Goal: Task Accomplishment & Management: Manage account settings

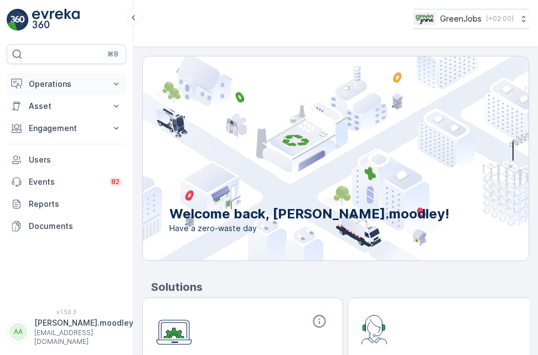
click at [115, 85] on icon at bounding box center [116, 84] width 11 height 11
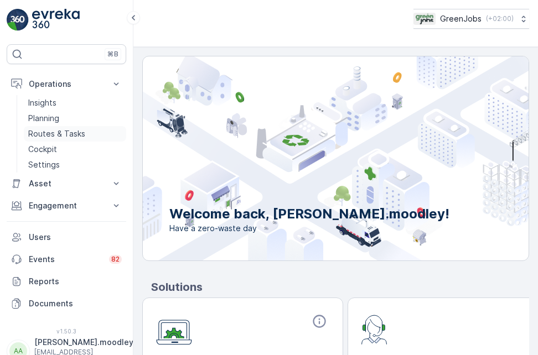
click at [73, 131] on p "Routes & Tasks" at bounding box center [56, 133] width 57 height 11
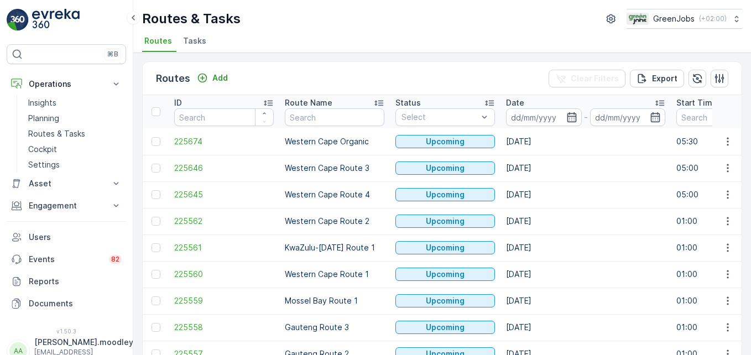
click at [5, 282] on div "⌘B Operations Insights Planning Routes & Tasks Cockpit Settings Asset Assets En…" at bounding box center [66, 177] width 133 height 355
click at [2, 240] on div "⌘B Operations Insights Planning Routes & Tasks Cockpit Settings Asset Assets En…" at bounding box center [66, 177] width 133 height 355
click at [521, 114] on input at bounding box center [544, 117] width 76 height 18
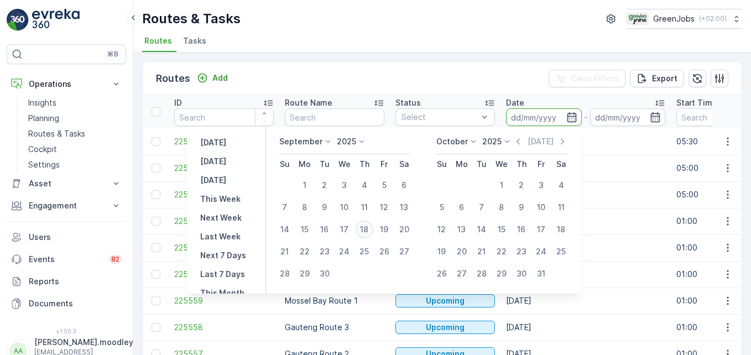
click at [367, 229] on div "18" at bounding box center [365, 230] width 18 height 18
type input "[DATE]"
click at [367, 229] on div "18" at bounding box center [365, 230] width 18 height 18
type input "[DATE]"
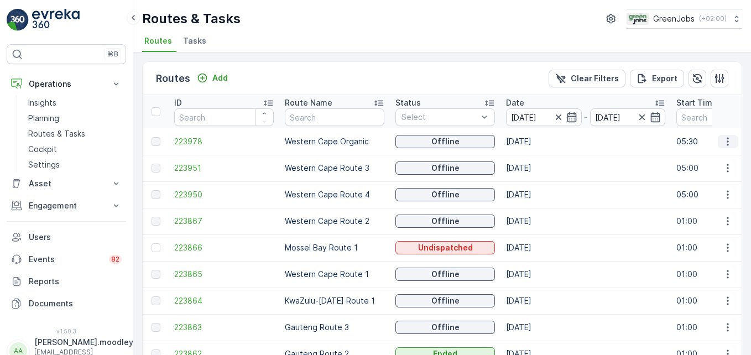
click at [537, 143] on icon "button" at bounding box center [728, 141] width 11 height 11
click at [537, 158] on span "See More Details" at bounding box center [702, 158] width 64 height 11
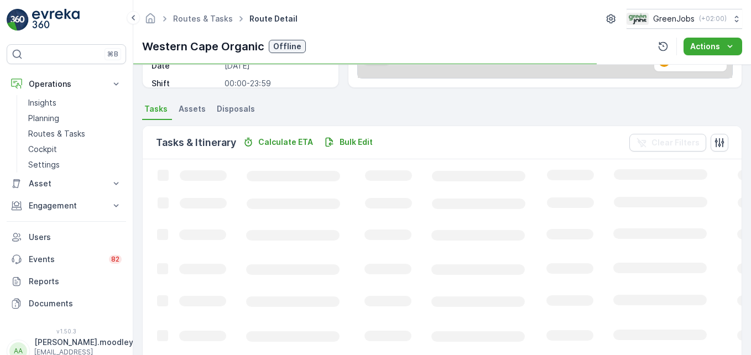
scroll to position [216, 0]
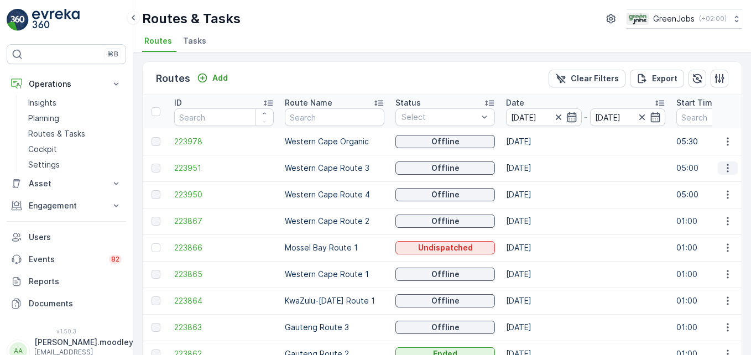
click at [537, 169] on icon "button" at bounding box center [728, 168] width 11 height 11
click at [537, 184] on span "See More Details" at bounding box center [702, 184] width 64 height 11
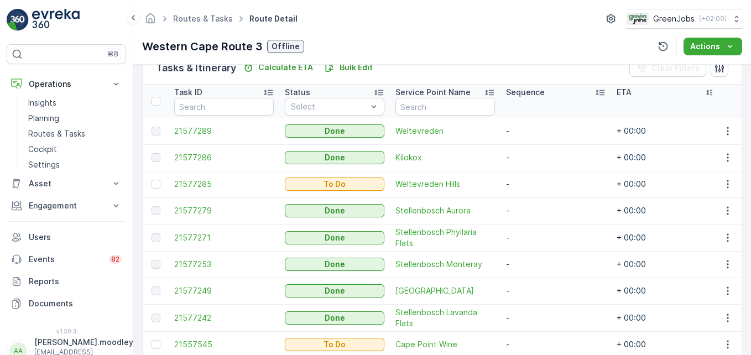
scroll to position [337, 0]
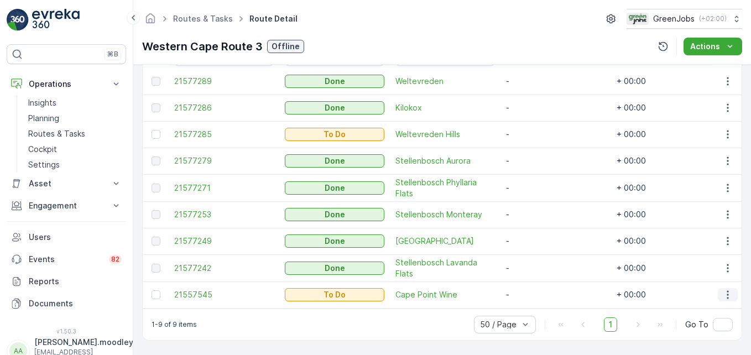
click at [537, 289] on icon "button" at bounding box center [728, 294] width 11 height 11
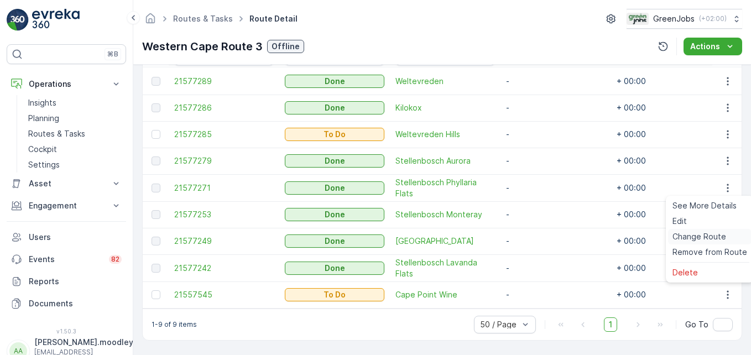
click at [537, 234] on span "Change Route" at bounding box center [700, 236] width 54 height 11
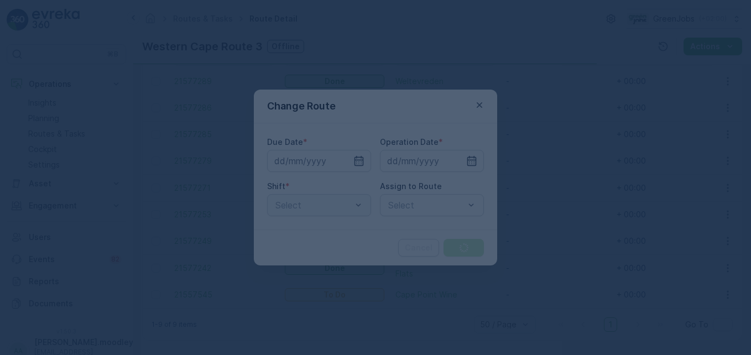
type input "[DATE]"
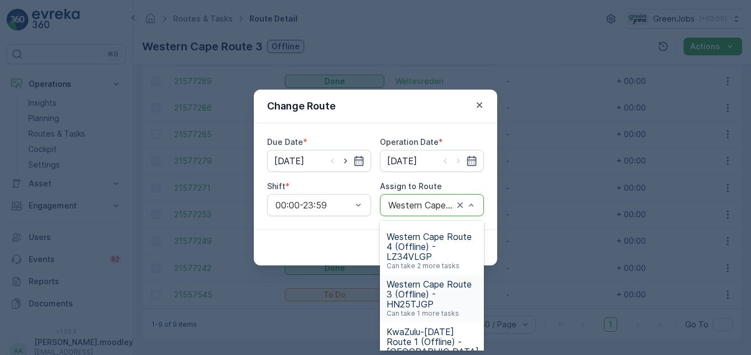
scroll to position [304, 0]
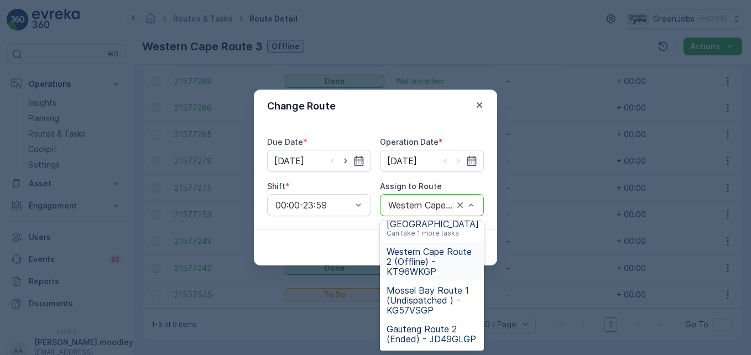
click at [421, 267] on span "Western Cape Route 2 (Offline) - KT96WKGP" at bounding box center [432, 262] width 91 height 30
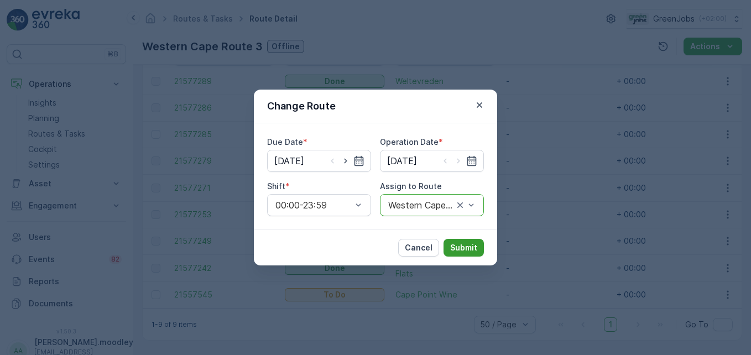
click at [465, 247] on p "Submit" at bounding box center [463, 247] width 27 height 11
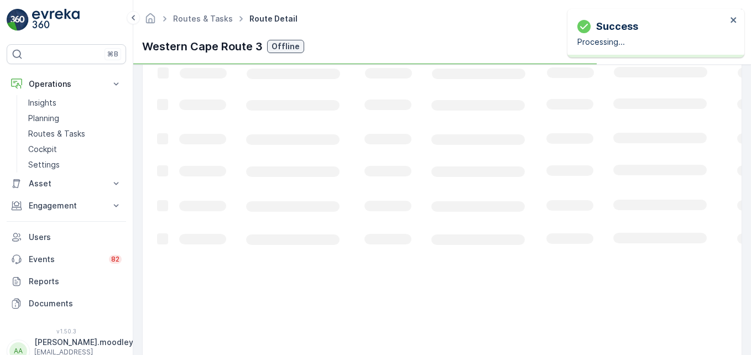
scroll to position [310, 0]
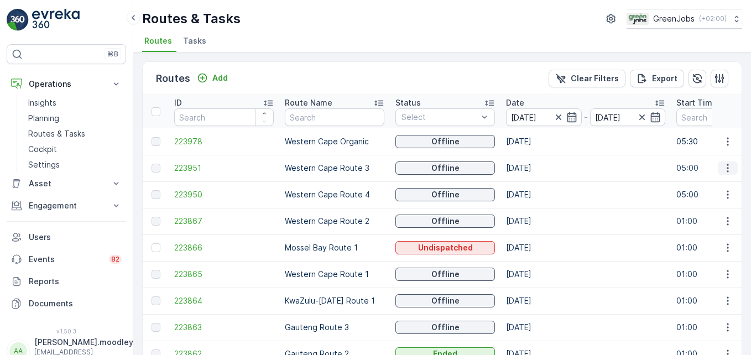
click at [537, 169] on icon "button" at bounding box center [728, 168] width 11 height 11
click at [537, 185] on span "See More Details" at bounding box center [702, 184] width 64 height 11
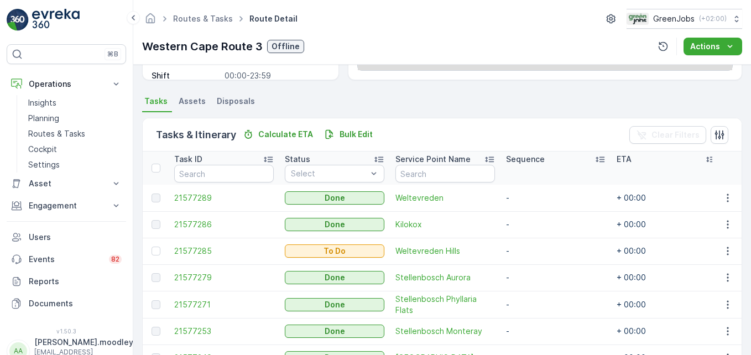
scroll to position [216, 0]
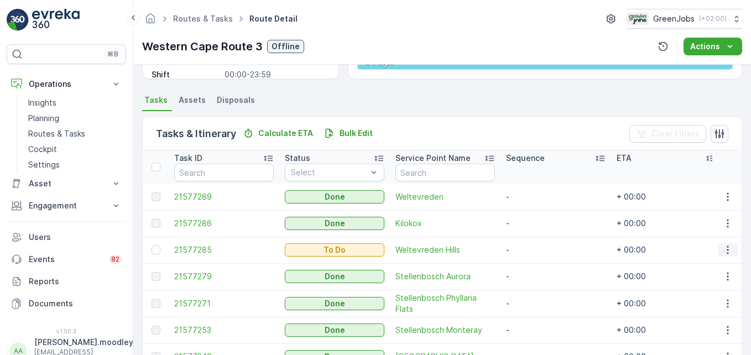
click at [537, 255] on icon "button" at bounding box center [728, 250] width 11 height 11
click at [537, 268] on span "See More Details" at bounding box center [705, 266] width 64 height 11
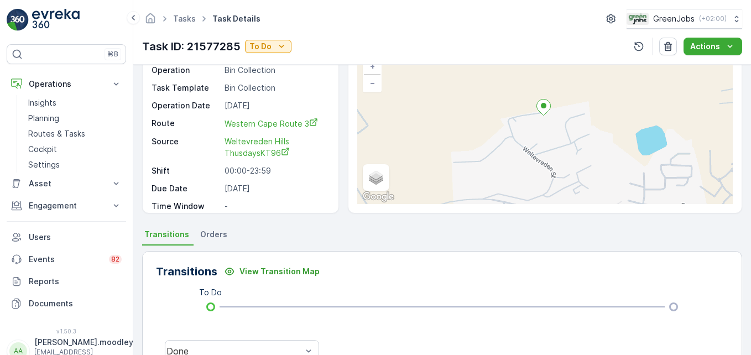
scroll to position [66, 0]
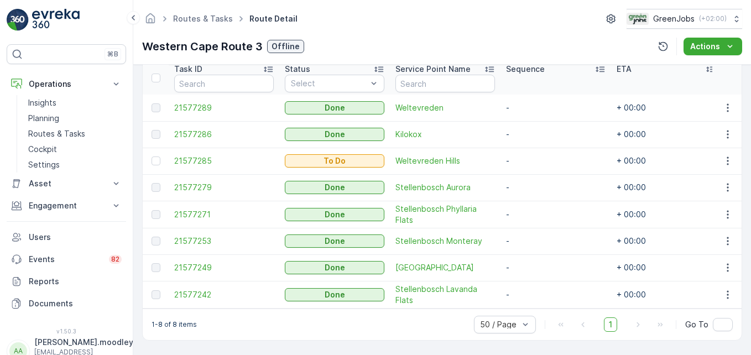
scroll to position [310, 0]
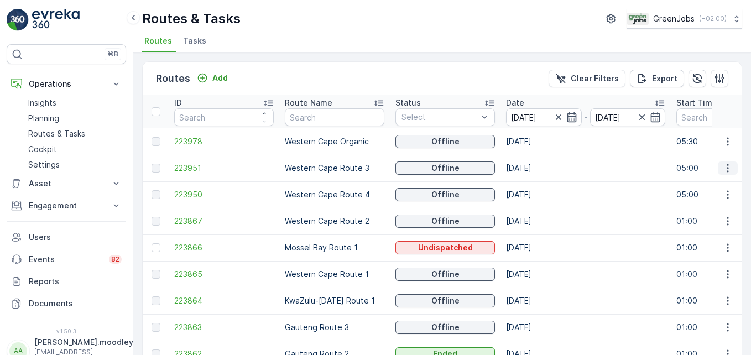
click at [537, 167] on icon "button" at bounding box center [728, 168] width 11 height 11
click at [537, 180] on span "See More Details" at bounding box center [702, 184] width 64 height 11
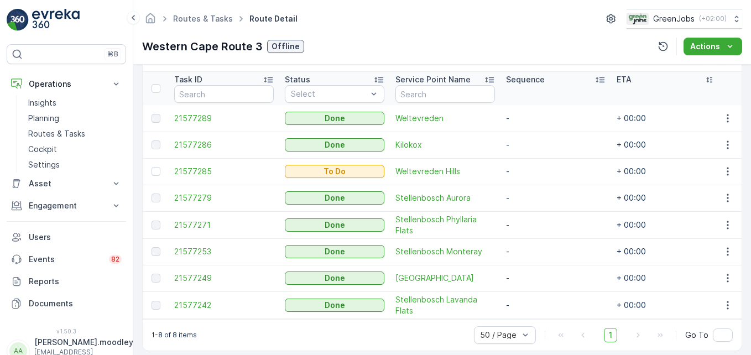
scroll to position [310, 0]
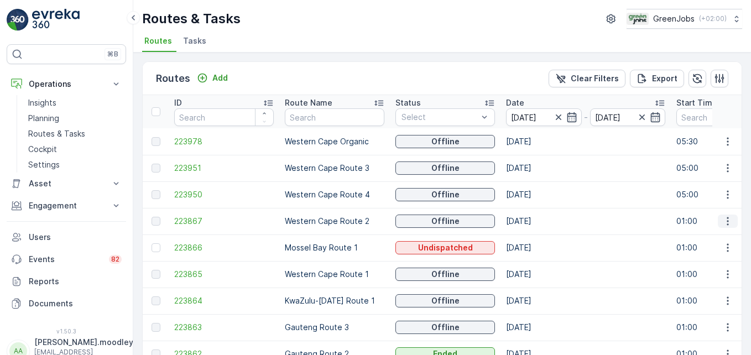
click at [537, 217] on icon "button" at bounding box center [728, 221] width 11 height 11
click at [537, 238] on span "See More Details" at bounding box center [702, 237] width 64 height 11
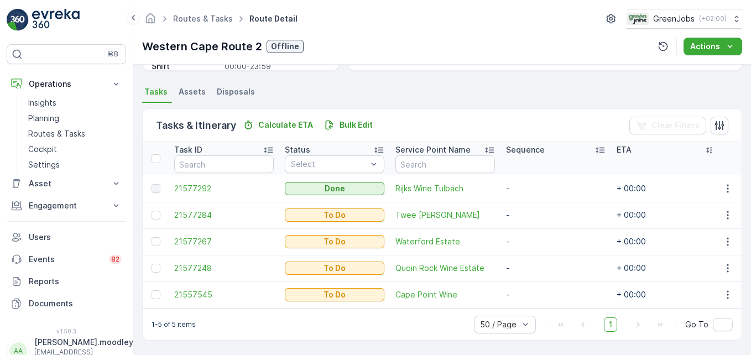
scroll to position [230, 0]
click at [537, 293] on icon "button" at bounding box center [728, 294] width 11 height 11
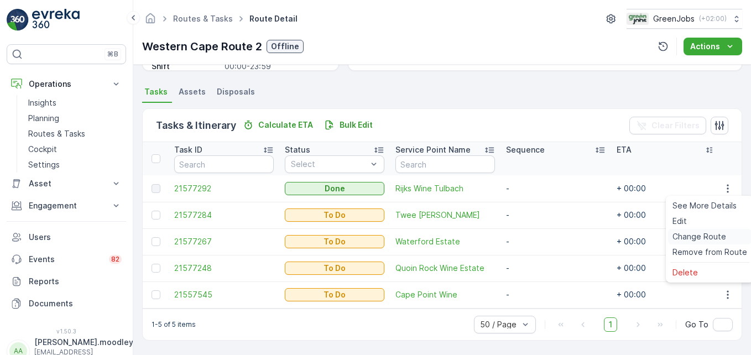
click at [537, 237] on span "Change Route" at bounding box center [700, 236] width 54 height 11
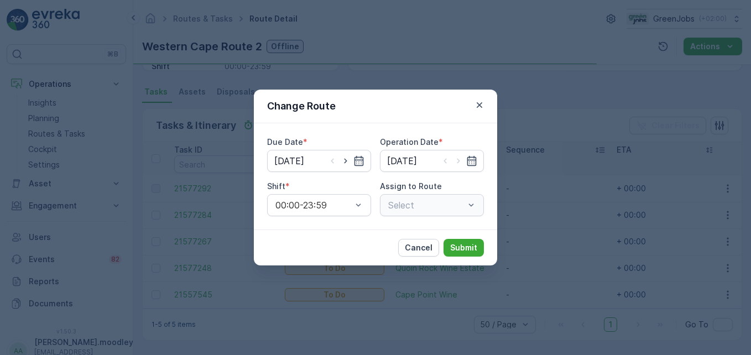
type input "[DATE]"
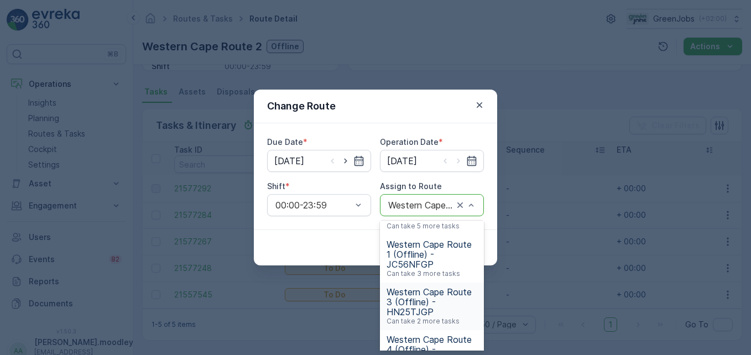
scroll to position [166, 0]
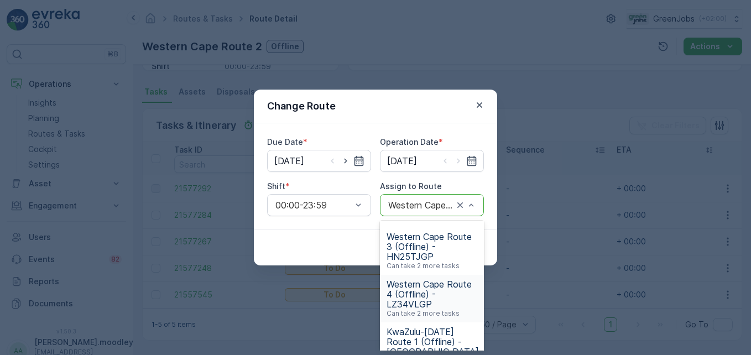
click at [417, 303] on span "Western Cape Route 4 (Offline) - LZ34VLGP" at bounding box center [432, 294] width 91 height 30
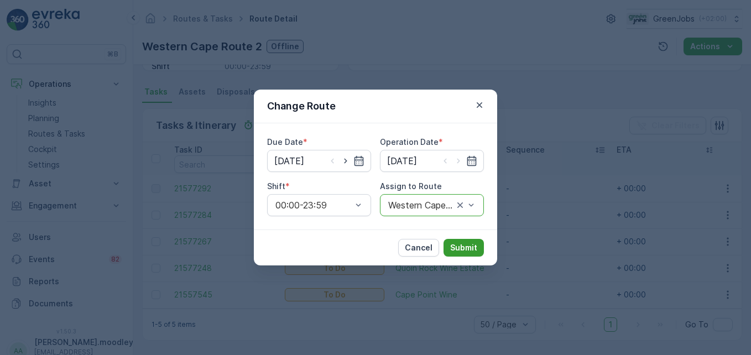
click at [463, 247] on p "Submit" at bounding box center [463, 247] width 27 height 11
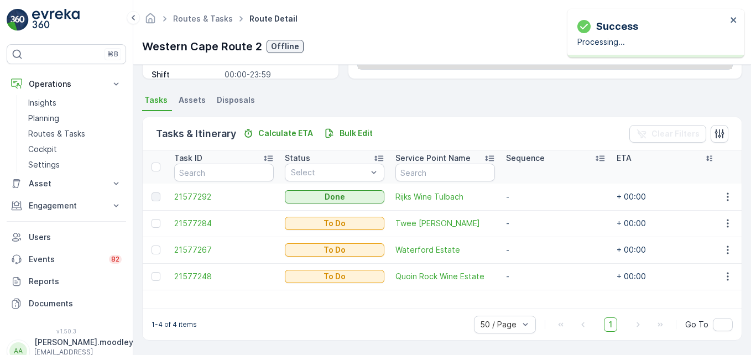
scroll to position [216, 0]
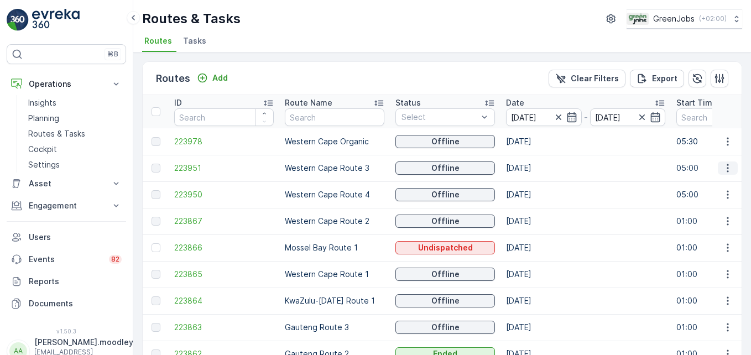
click at [537, 170] on icon "button" at bounding box center [728, 168] width 11 height 11
click at [537, 183] on span "See More Details" at bounding box center [702, 184] width 64 height 11
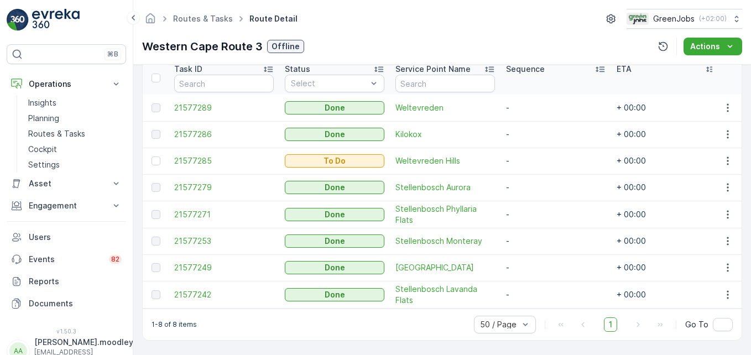
scroll to position [310, 0]
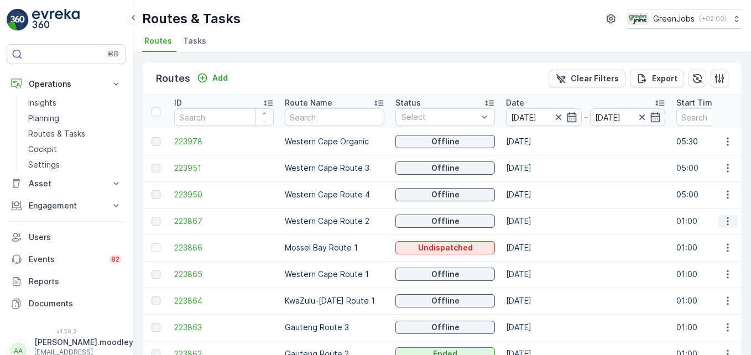
click at [537, 219] on icon "button" at bounding box center [728, 221] width 11 height 11
click at [537, 241] on span "See More Details" at bounding box center [702, 237] width 64 height 11
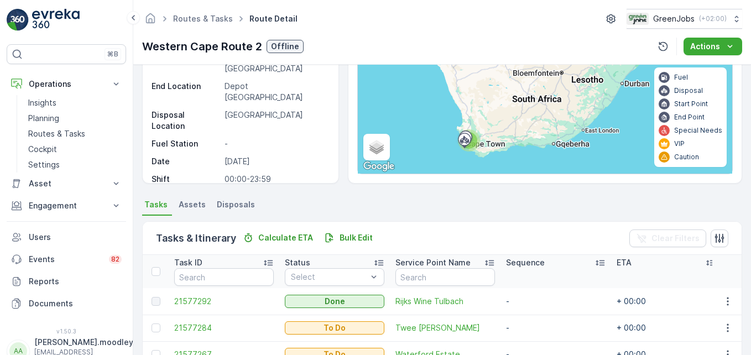
scroll to position [216, 0]
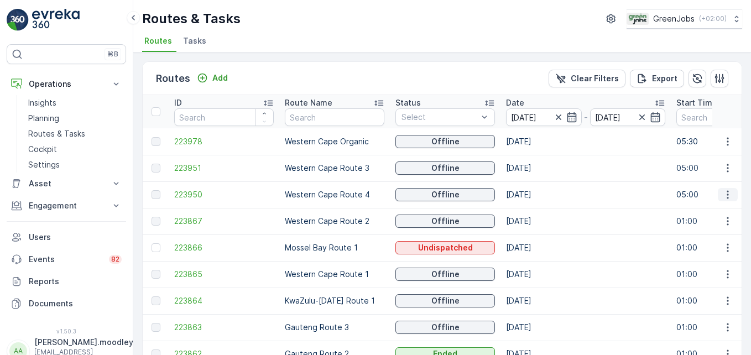
click at [537, 195] on icon "button" at bounding box center [728, 194] width 11 height 11
click at [537, 212] on span "See More Details" at bounding box center [702, 211] width 64 height 11
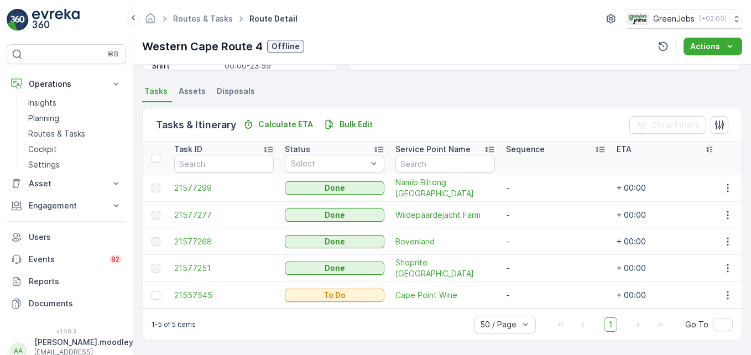
scroll to position [230, 0]
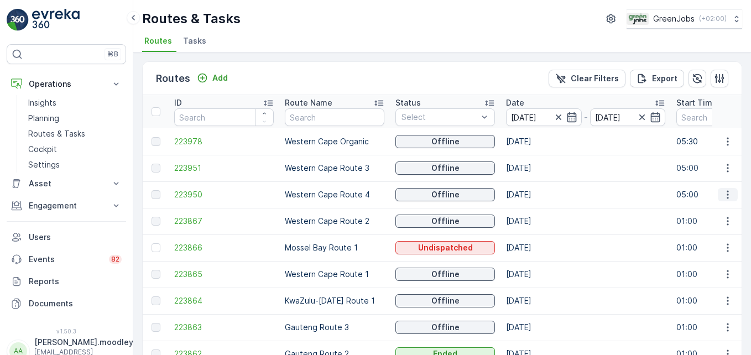
click at [537, 193] on icon "button" at bounding box center [728, 194] width 11 height 11
click at [537, 209] on span "See More Details" at bounding box center [702, 211] width 64 height 11
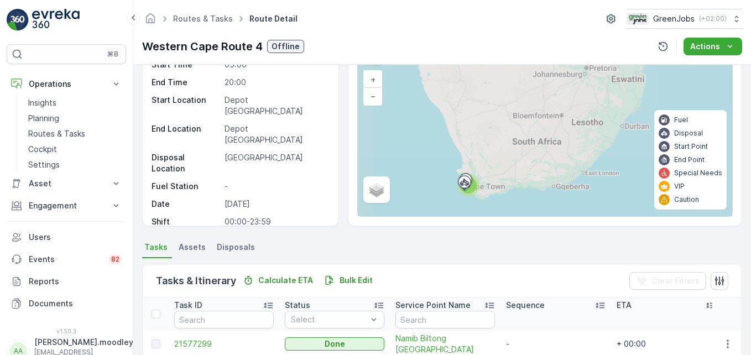
scroll to position [221, 0]
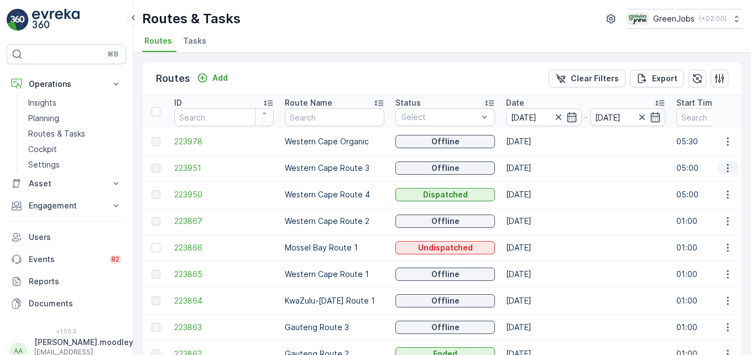
click at [537, 168] on icon "button" at bounding box center [728, 168] width 2 height 8
click at [537, 184] on span "See More Details" at bounding box center [702, 184] width 64 height 11
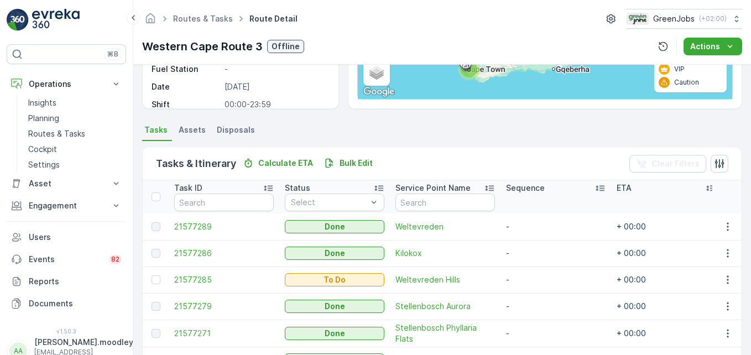
scroll to position [144, 0]
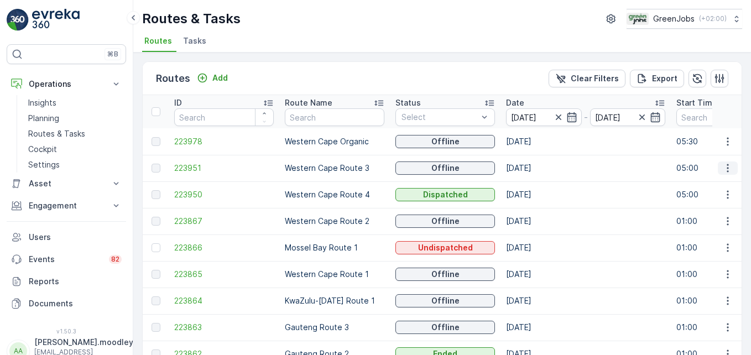
click at [537, 169] on icon "button" at bounding box center [728, 168] width 11 height 11
click at [537, 185] on span "See More Details" at bounding box center [702, 184] width 64 height 11
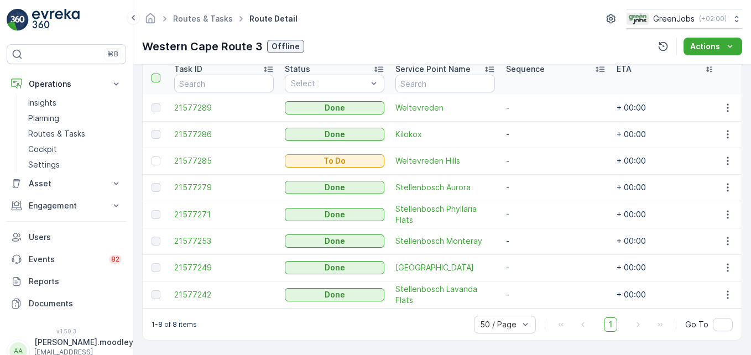
scroll to position [310, 0]
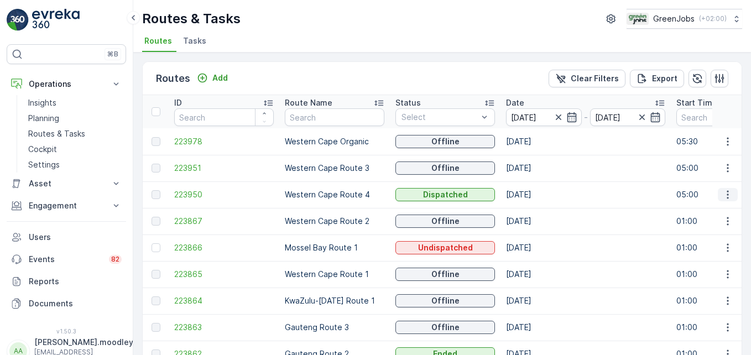
click at [537, 193] on button "button" at bounding box center [728, 194] width 20 height 13
click at [537, 211] on span "See More Details" at bounding box center [702, 211] width 64 height 11
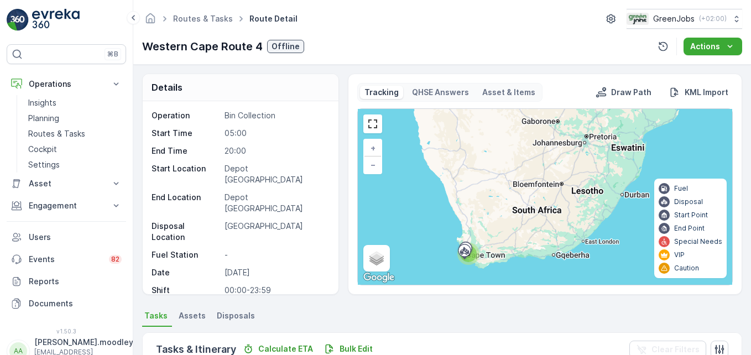
scroll to position [230, 0]
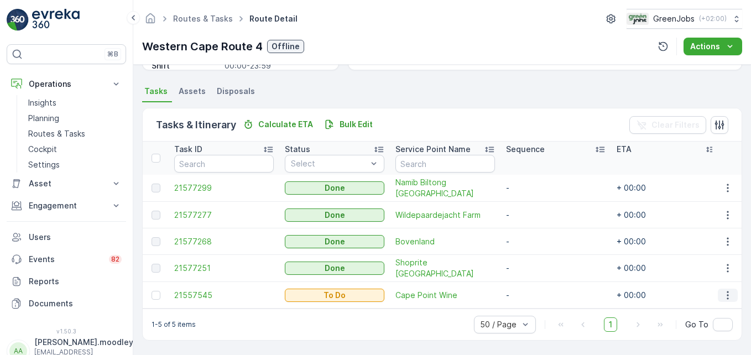
click at [537, 290] on icon "button" at bounding box center [728, 295] width 11 height 11
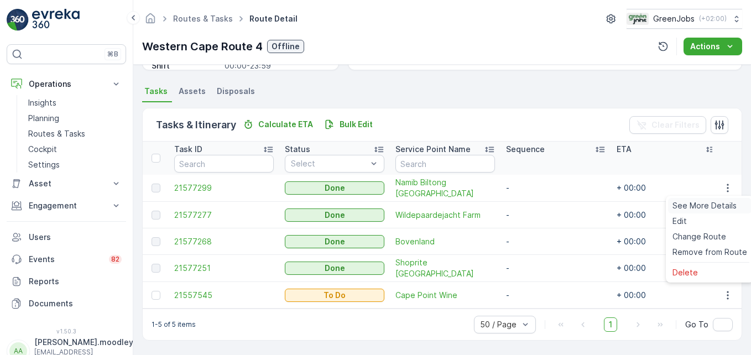
click at [537, 205] on span "See More Details" at bounding box center [705, 205] width 64 height 11
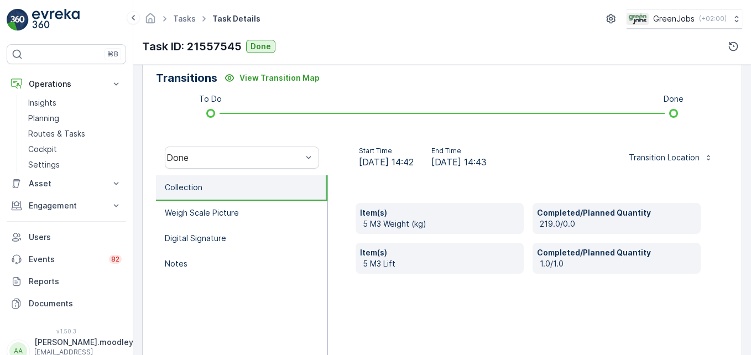
scroll to position [277, 0]
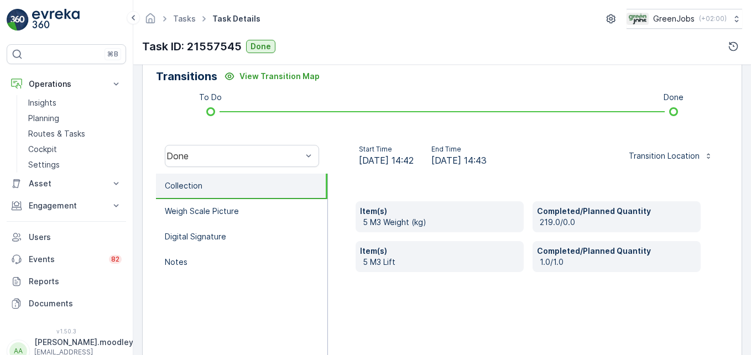
click at [459, 304] on div "Item(s) 5 M3 Weight (kg) Completed/Planned Quantity 219.0/0.0 Item(s) 5 M3 Lift…" at bounding box center [528, 284] width 401 height 221
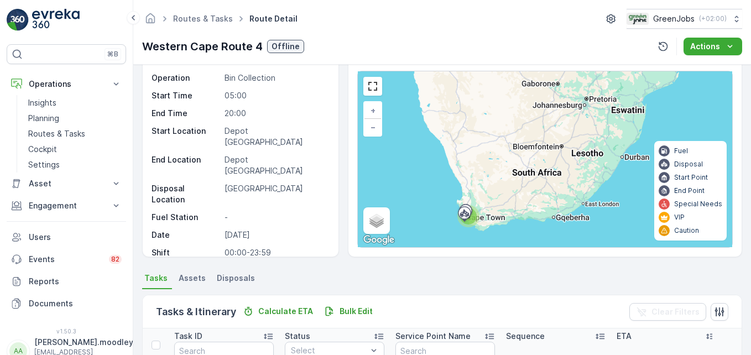
scroll to position [230, 0]
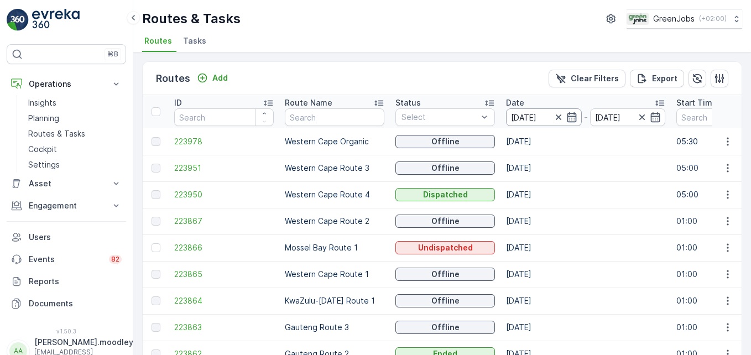
click at [530, 115] on input "[DATE]" at bounding box center [544, 117] width 76 height 18
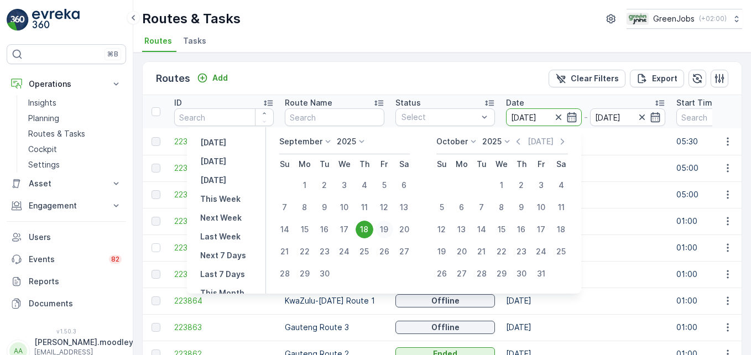
click at [390, 227] on div "19" at bounding box center [385, 230] width 18 height 18
type input "[DATE]"
click at [390, 227] on div "19" at bounding box center [385, 230] width 18 height 18
type input "[DATE]"
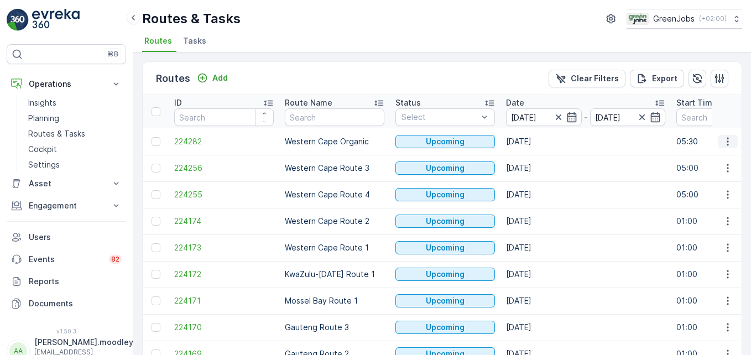
click at [537, 138] on icon "button" at bounding box center [728, 141] width 11 height 11
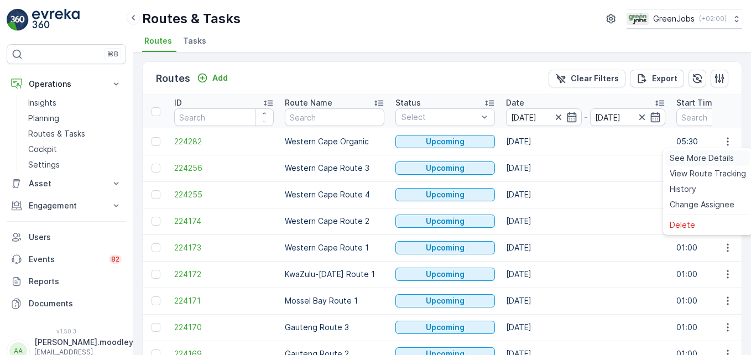
click at [537, 155] on span "See More Details" at bounding box center [702, 158] width 64 height 11
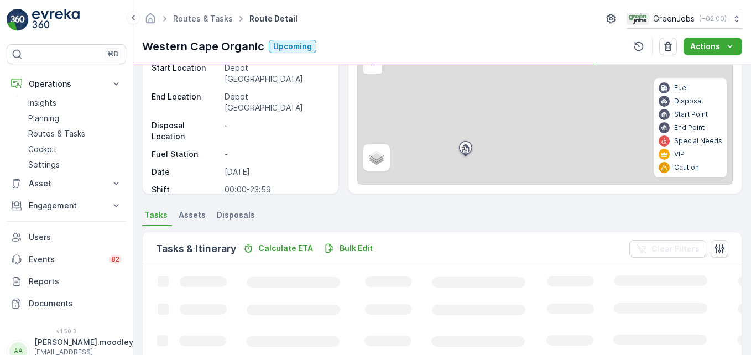
scroll to position [221, 0]
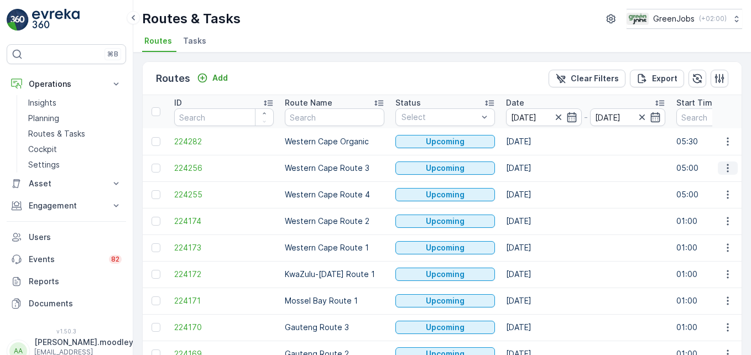
click at [537, 167] on icon "button" at bounding box center [728, 168] width 11 height 11
click at [537, 185] on span "See More Details" at bounding box center [702, 184] width 64 height 11
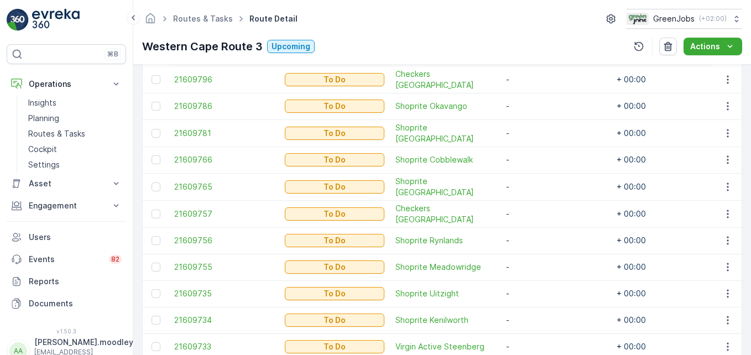
scroll to position [332, 0]
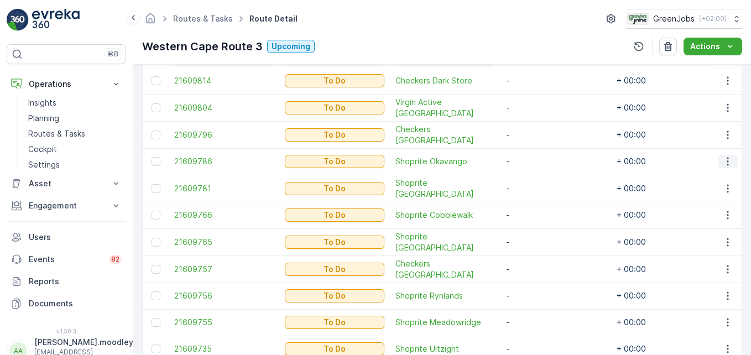
click at [537, 158] on icon "button" at bounding box center [728, 161] width 11 height 11
click at [537, 204] on span "Change Route" at bounding box center [700, 208] width 54 height 11
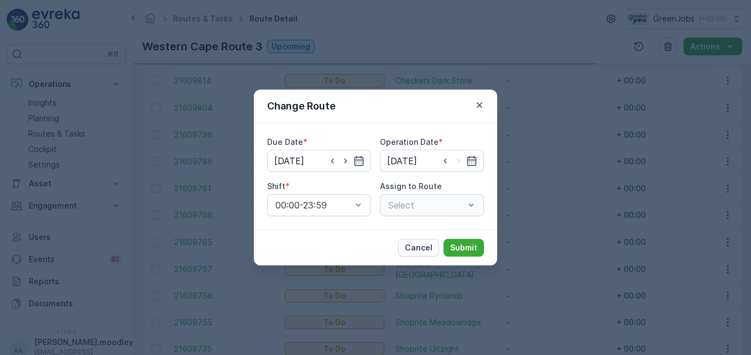
type input "[DATE]"
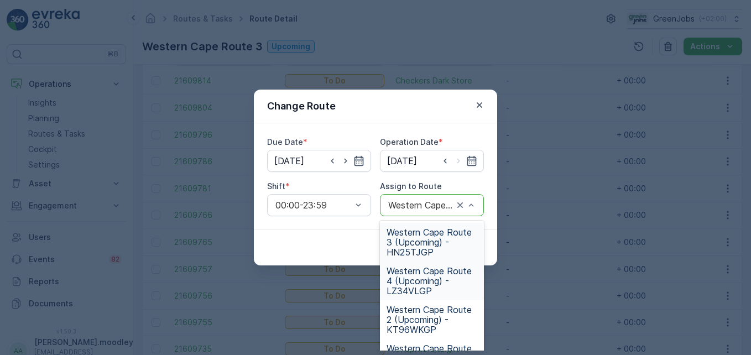
click at [414, 282] on span "Western Cape Route 4 (Upcoming) - LZ34VLGP" at bounding box center [432, 281] width 91 height 30
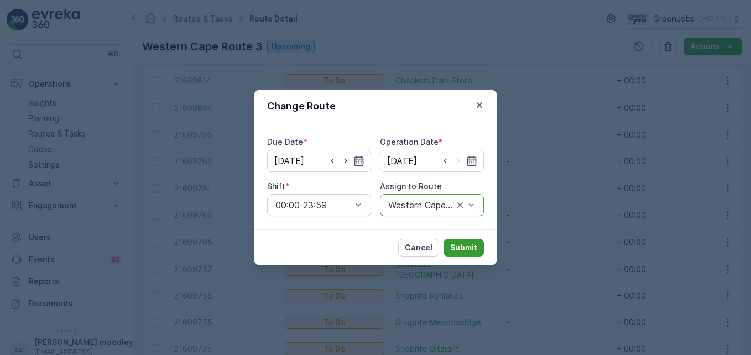
click at [460, 247] on p "Submit" at bounding box center [463, 247] width 27 height 11
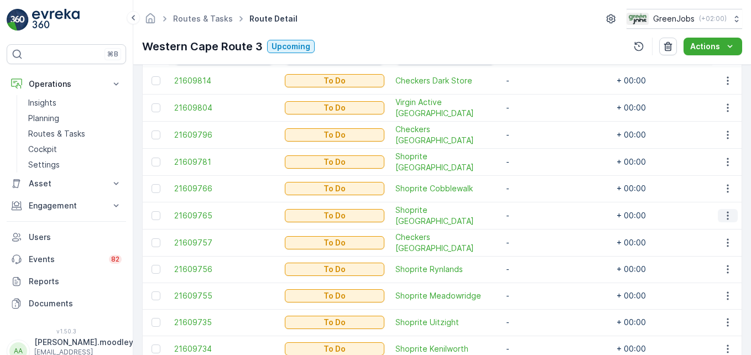
click at [537, 214] on icon "button" at bounding box center [728, 215] width 2 height 8
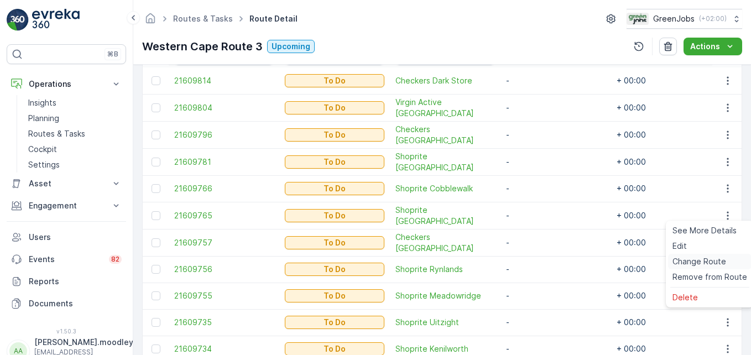
click at [537, 262] on span "Change Route" at bounding box center [700, 261] width 54 height 11
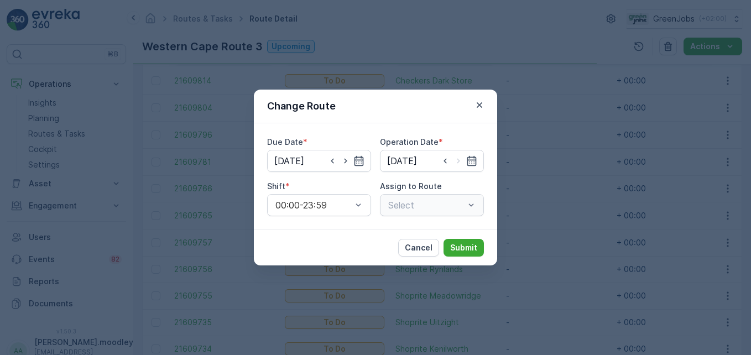
type input "[DATE]"
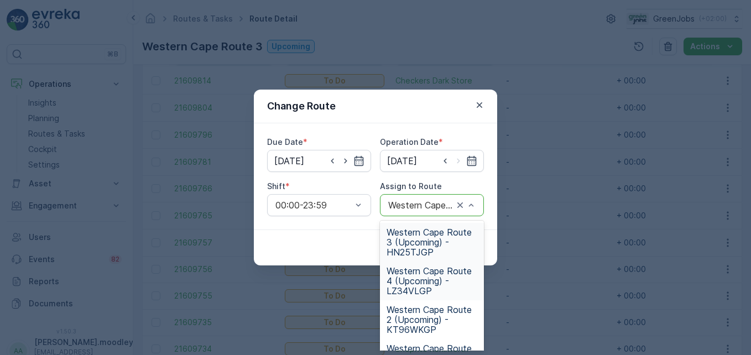
click at [417, 287] on span "Western Cape Route 4 (Upcoming) - LZ34VLGP" at bounding box center [432, 281] width 91 height 30
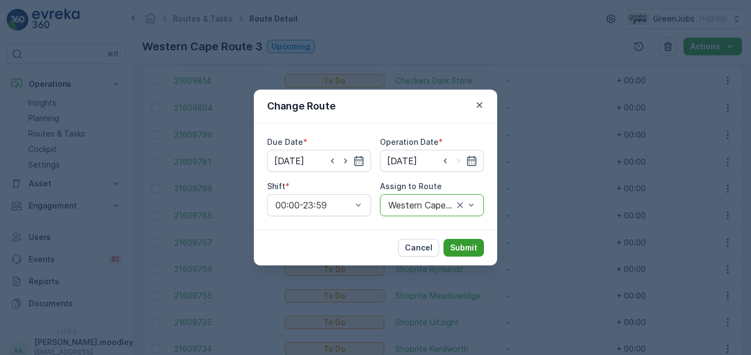
click at [461, 253] on p "Submit" at bounding box center [463, 247] width 27 height 11
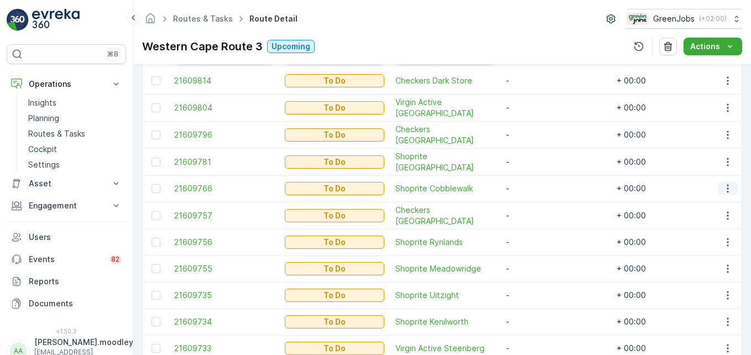
click at [537, 187] on icon "button" at bounding box center [728, 188] width 11 height 11
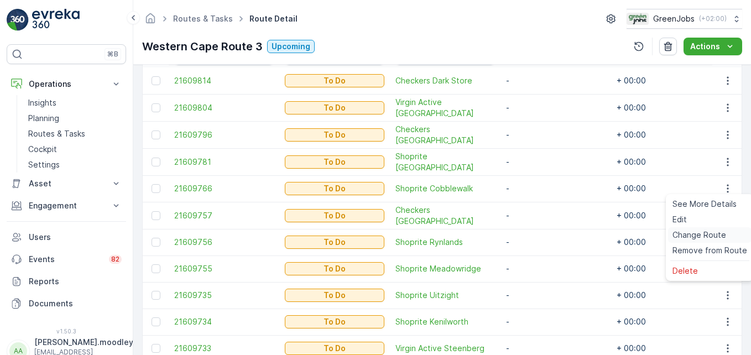
click at [537, 238] on span "Change Route" at bounding box center [700, 235] width 54 height 11
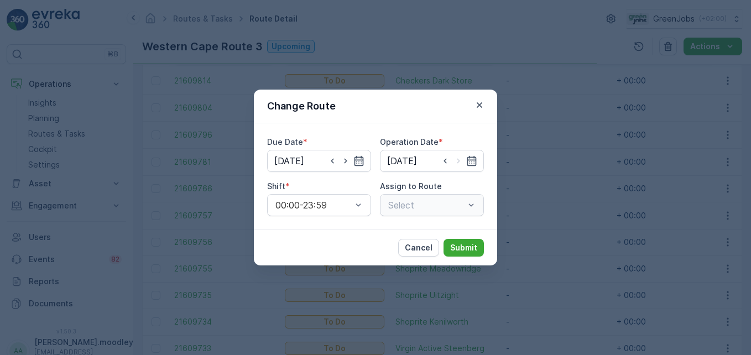
type input "[DATE]"
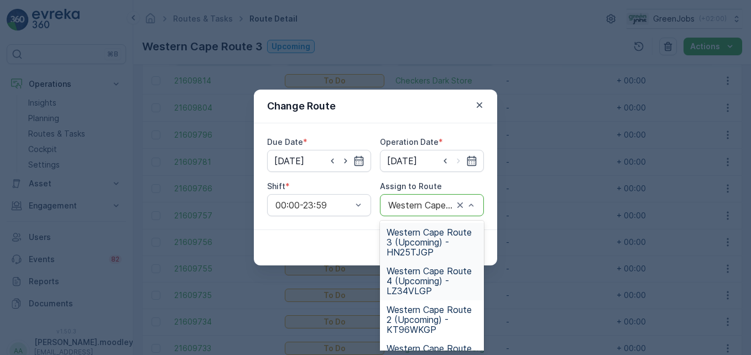
click at [413, 284] on span "Western Cape Route 4 (Upcoming) - LZ34VLGP" at bounding box center [432, 281] width 91 height 30
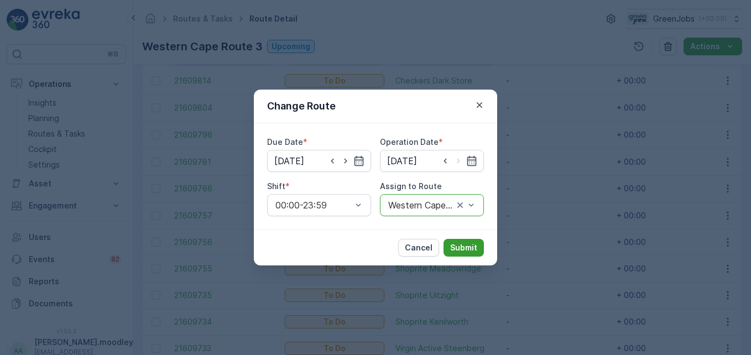
click at [460, 253] on button "Submit" at bounding box center [464, 248] width 40 height 18
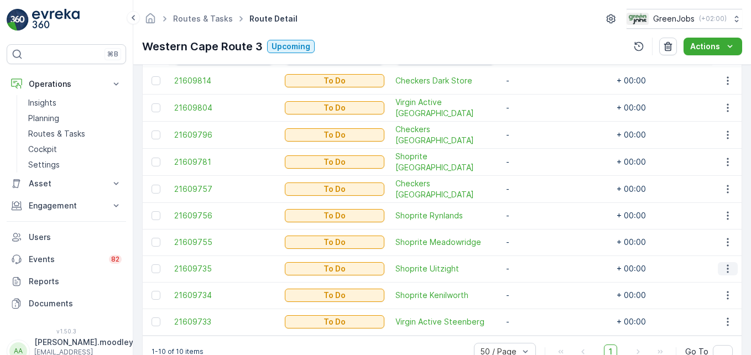
click at [537, 266] on icon "button" at bounding box center [728, 268] width 11 height 11
click at [537, 216] on span "Change Route" at bounding box center [700, 214] width 54 height 11
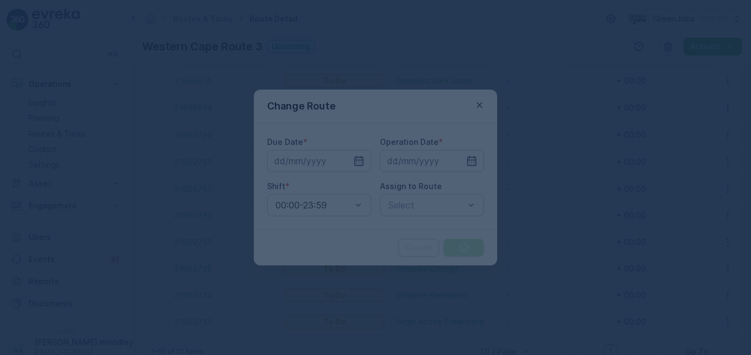
type input "[DATE]"
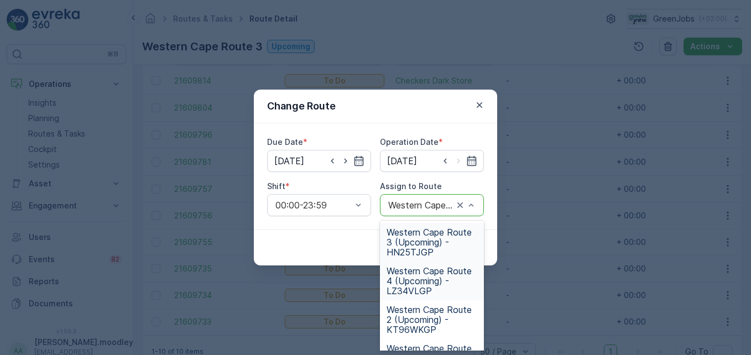
click at [406, 285] on span "Western Cape Route 4 (Upcoming) - LZ34VLGP" at bounding box center [432, 281] width 91 height 30
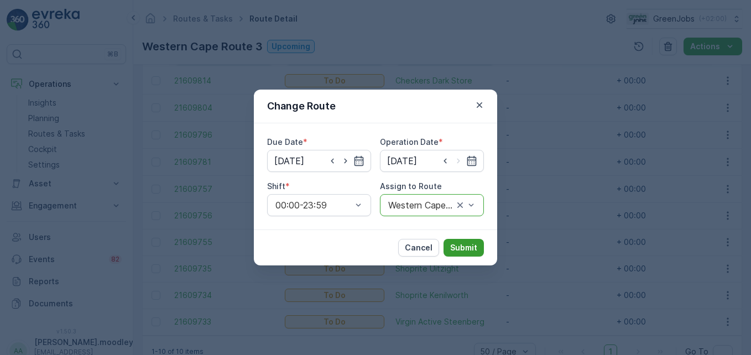
click at [464, 253] on button "Submit" at bounding box center [464, 248] width 40 height 18
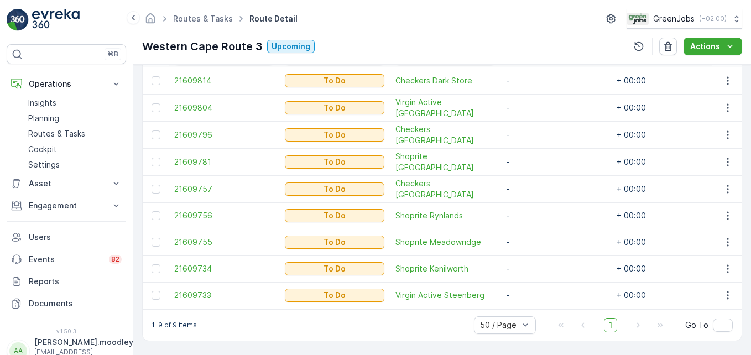
click at [413, 333] on div "1-9 of 9 items 50 / Page 1 Go To" at bounding box center [442, 325] width 599 height 32
click at [304, 324] on div "1-9 of 9 items 50 / Page 1 Go To" at bounding box center [442, 325] width 599 height 32
click at [258, 216] on span "21609756" at bounding box center [224, 215] width 100 height 11
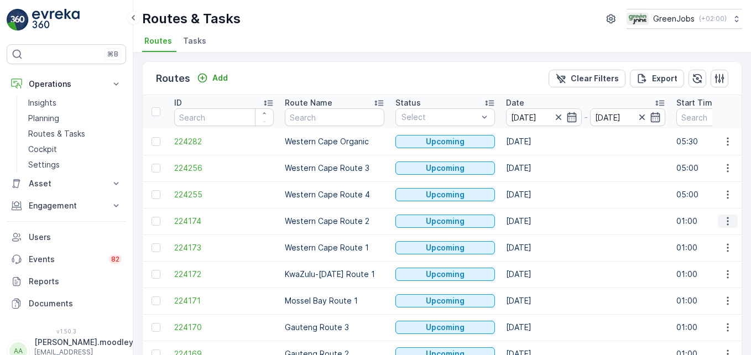
click at [537, 221] on icon "button" at bounding box center [728, 221] width 11 height 11
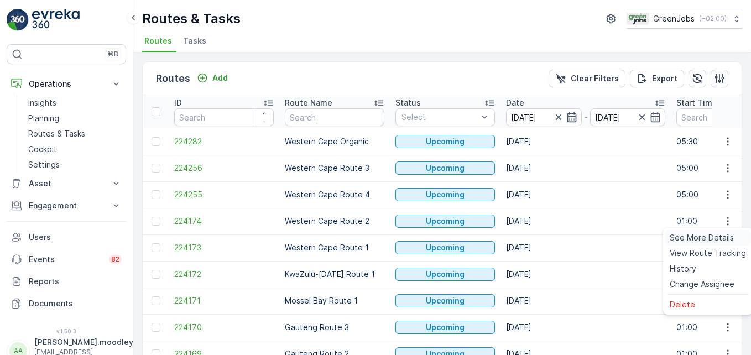
click at [537, 237] on span "See More Details" at bounding box center [702, 237] width 64 height 11
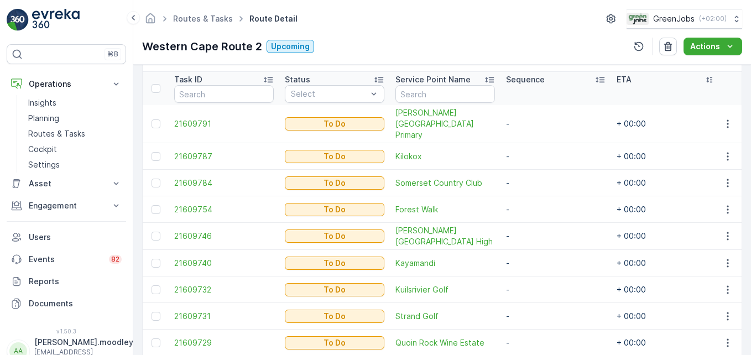
scroll to position [336, 0]
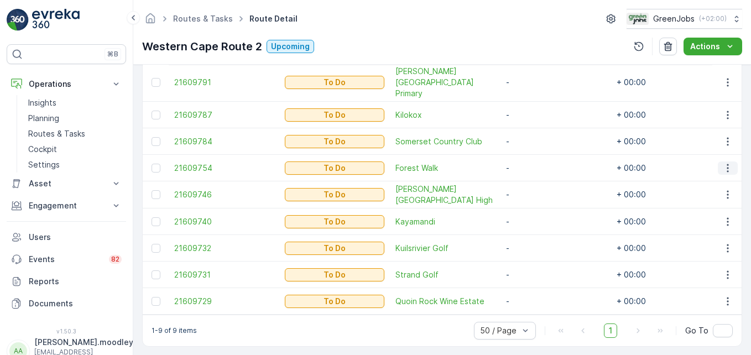
click at [537, 163] on icon "button" at bounding box center [728, 168] width 11 height 11
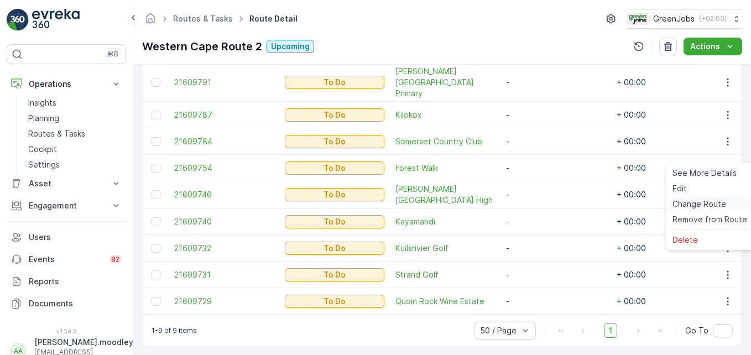
click at [537, 201] on span "Change Route" at bounding box center [700, 204] width 54 height 11
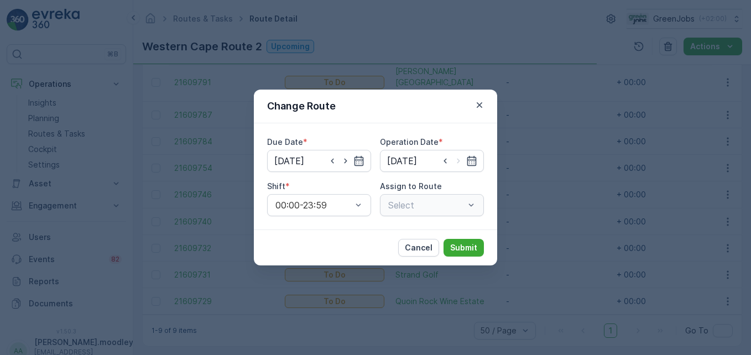
type input "[DATE]"
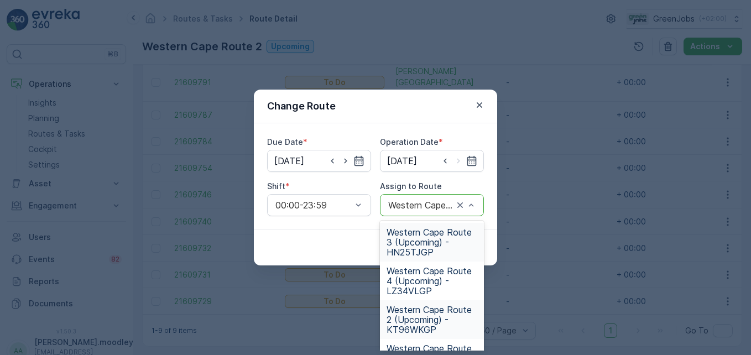
click at [425, 240] on span "Western Cape Route 3 (Upcoming) - HN25TJGP" at bounding box center [432, 242] width 91 height 30
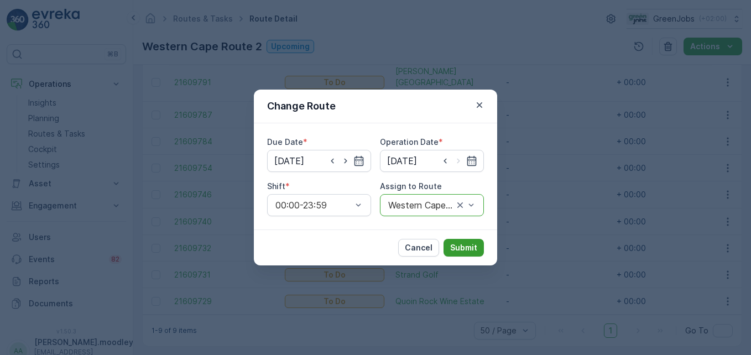
click at [466, 242] on p "Submit" at bounding box center [463, 247] width 27 height 11
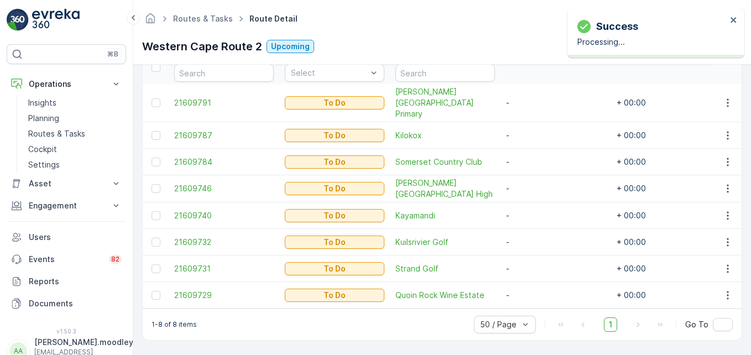
scroll to position [309, 0]
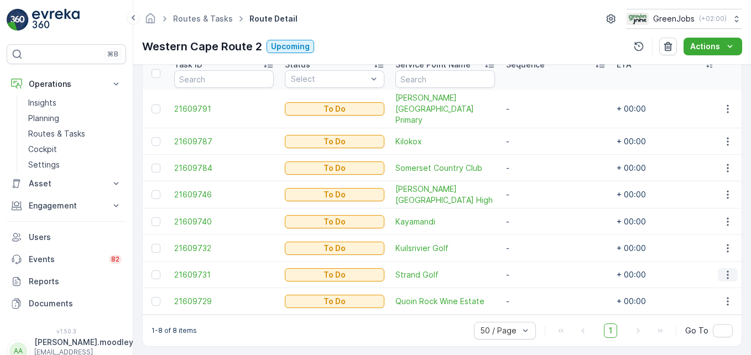
click at [537, 269] on icon "button" at bounding box center [728, 274] width 11 height 11
click at [537, 212] on span "Change Route" at bounding box center [700, 210] width 54 height 11
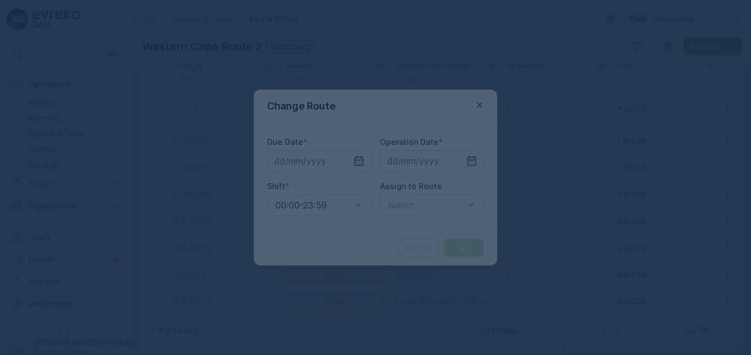
type input "[DATE]"
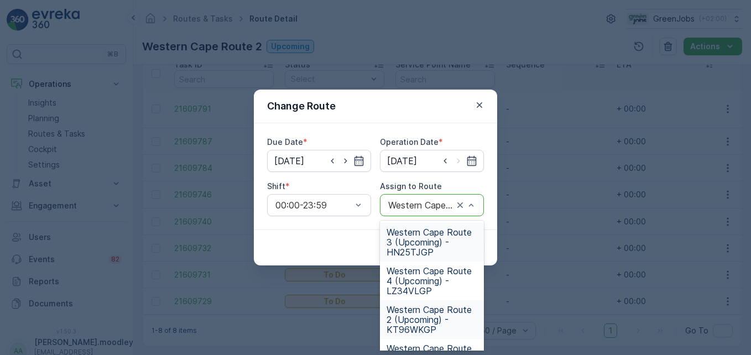
click at [419, 245] on span "Western Cape Route 3 (Upcoming) - HN25TJGP" at bounding box center [432, 242] width 91 height 30
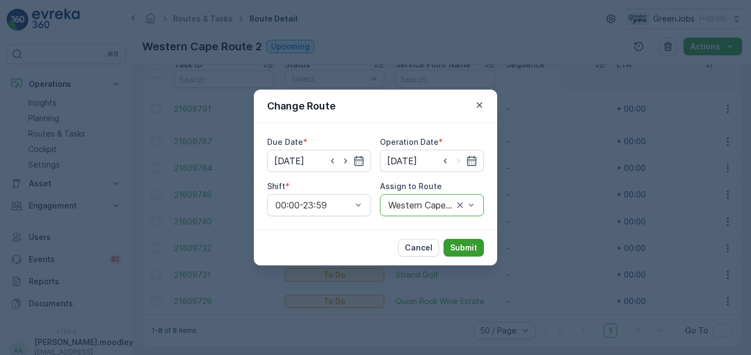
click at [461, 245] on p "Submit" at bounding box center [463, 247] width 27 height 11
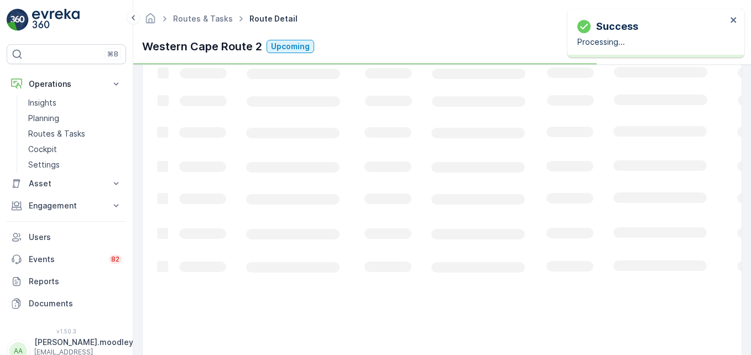
scroll to position [283, 0]
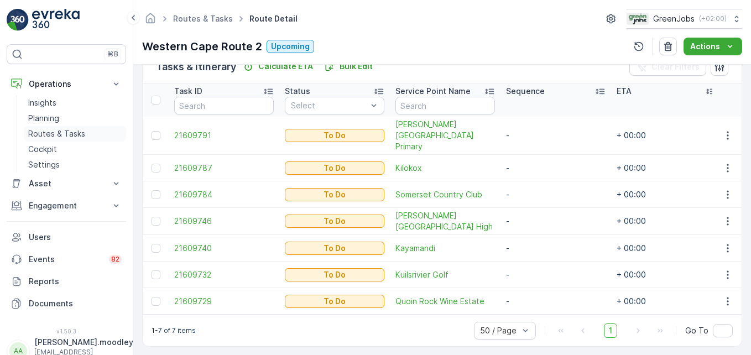
drag, startPoint x: 75, startPoint y: 23, endPoint x: 93, endPoint y: 127, distance: 106.1
click at [92, 131] on link "Routes & Tasks" at bounding box center [75, 133] width 102 height 15
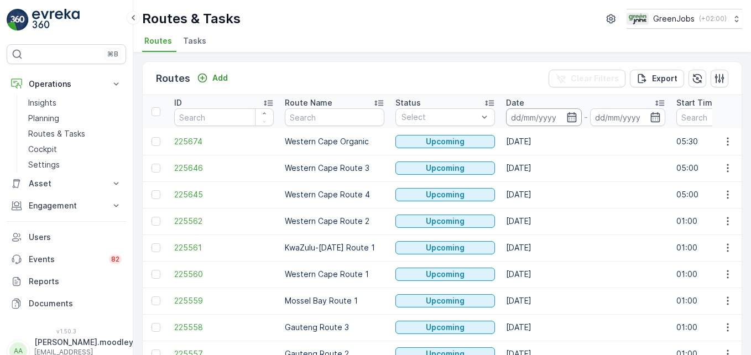
click at [536, 118] on input at bounding box center [544, 117] width 76 height 18
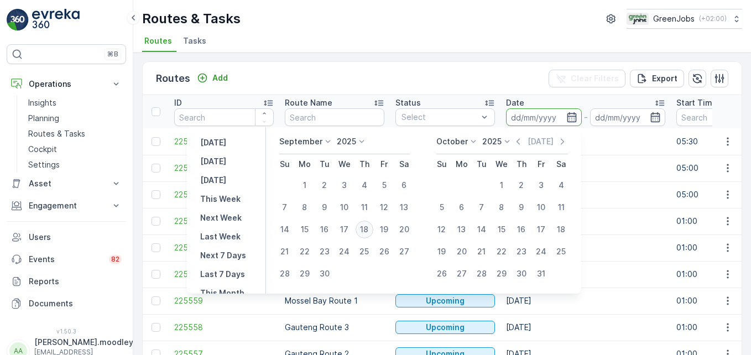
click at [369, 230] on div "18" at bounding box center [365, 230] width 18 height 18
type input "[DATE]"
click at [369, 230] on div "18" at bounding box center [365, 230] width 18 height 18
type input "[DATE]"
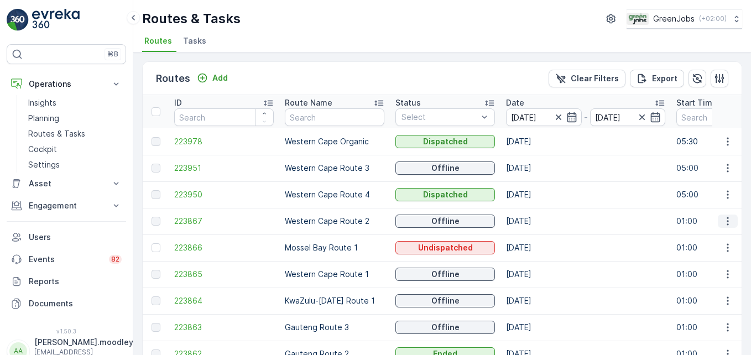
click at [537, 216] on icon "button" at bounding box center [728, 221] width 11 height 11
click at [537, 236] on span "See More Details" at bounding box center [702, 237] width 64 height 11
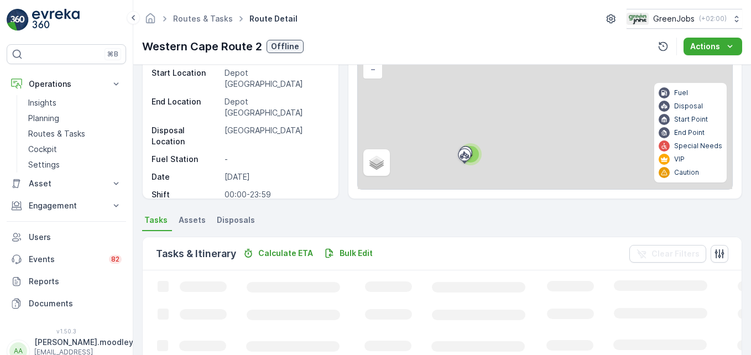
scroll to position [216, 0]
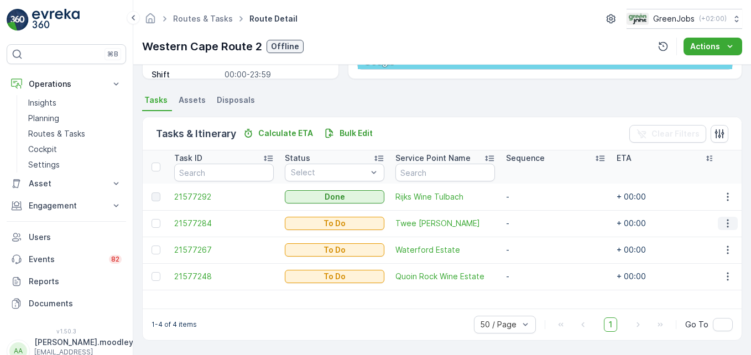
click at [537, 228] on icon "button" at bounding box center [728, 223] width 11 height 11
click at [537, 240] on span "See More Details" at bounding box center [705, 240] width 64 height 11
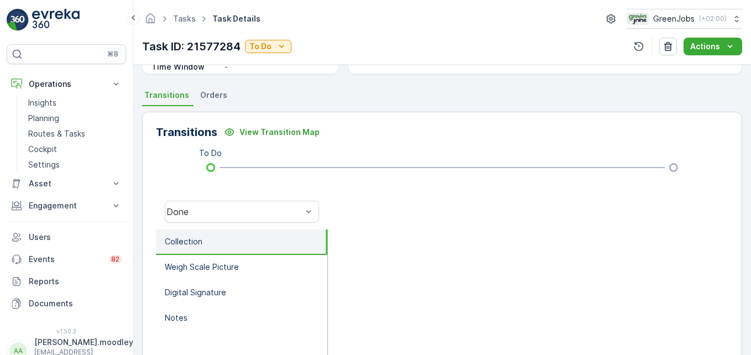
scroll to position [221, 0]
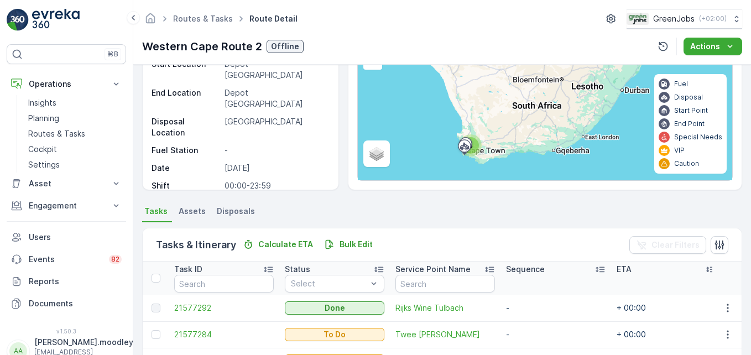
scroll to position [216, 0]
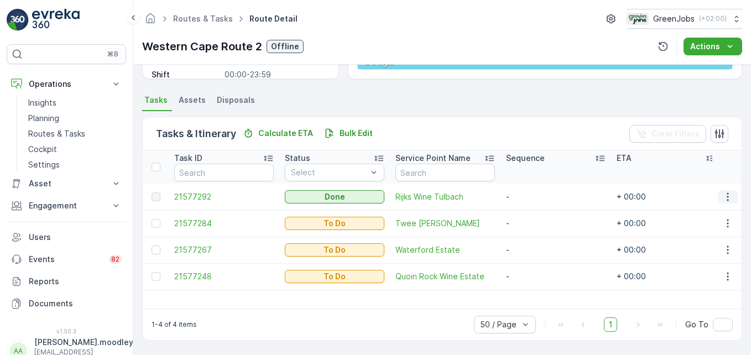
click at [537, 201] on icon "button" at bounding box center [728, 196] width 11 height 11
click at [537, 210] on span "See More Details" at bounding box center [715, 213] width 64 height 11
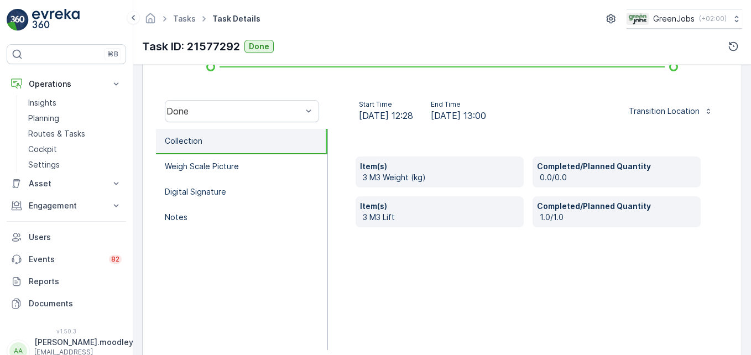
scroll to position [332, 0]
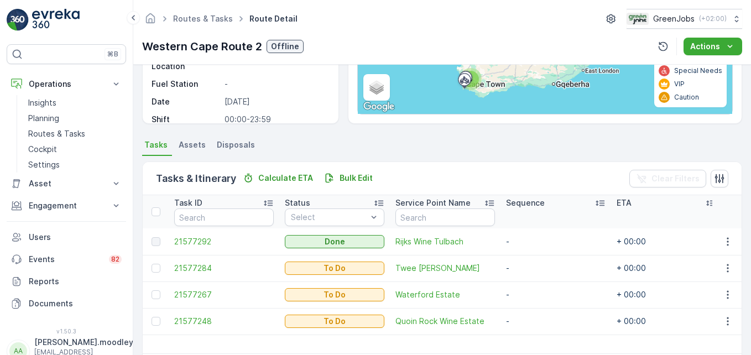
scroll to position [216, 0]
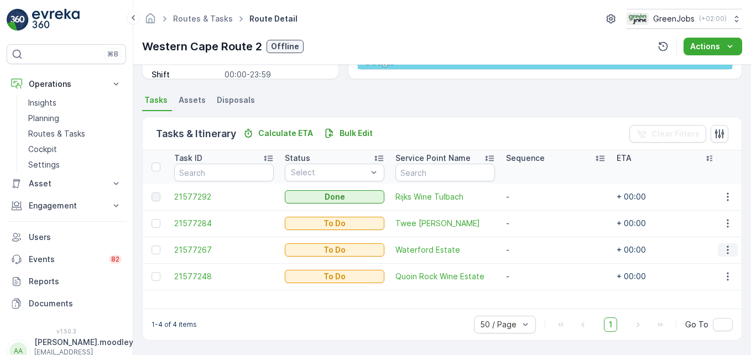
click at [537, 248] on icon "button" at bounding box center [728, 250] width 11 height 11
click at [537, 265] on span "See More Details" at bounding box center [705, 266] width 64 height 11
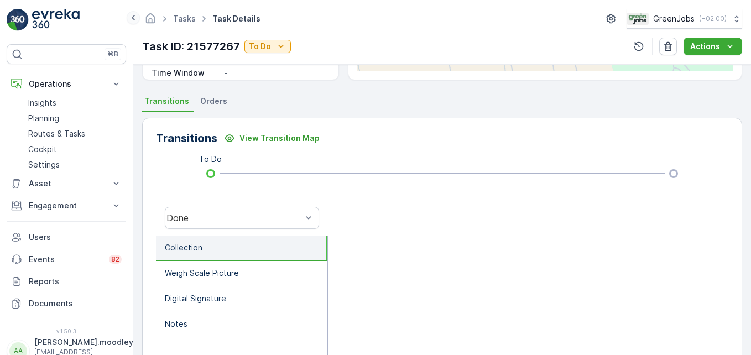
scroll to position [55, 0]
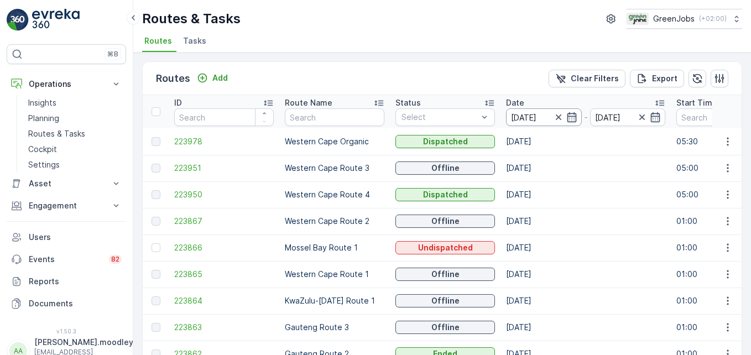
click at [526, 113] on input "[DATE]" at bounding box center [544, 117] width 76 height 18
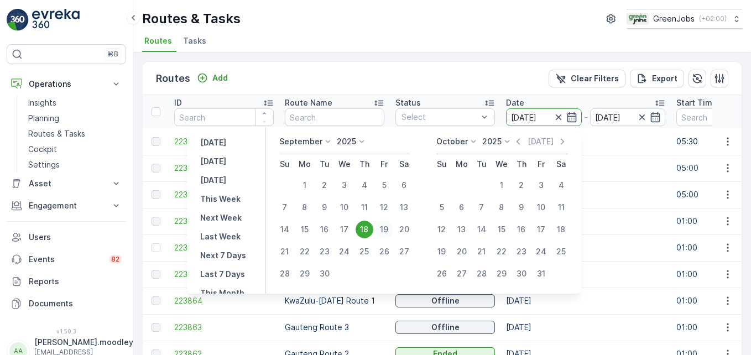
click at [385, 228] on div "19" at bounding box center [385, 230] width 18 height 18
type input "[DATE]"
click at [385, 228] on div "19" at bounding box center [385, 230] width 18 height 18
type input "[DATE]"
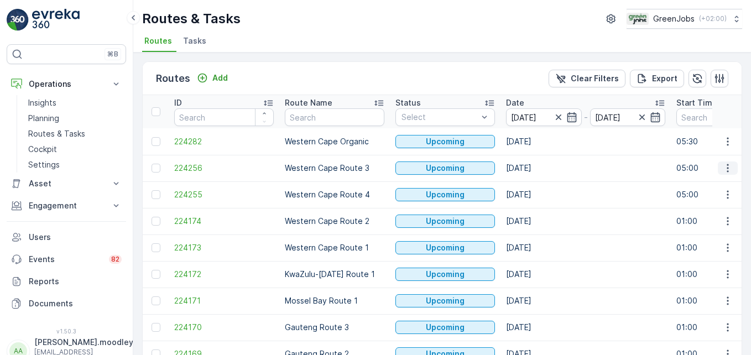
click at [537, 168] on icon "button" at bounding box center [728, 168] width 2 height 8
click at [537, 182] on span "See More Details" at bounding box center [702, 184] width 64 height 11
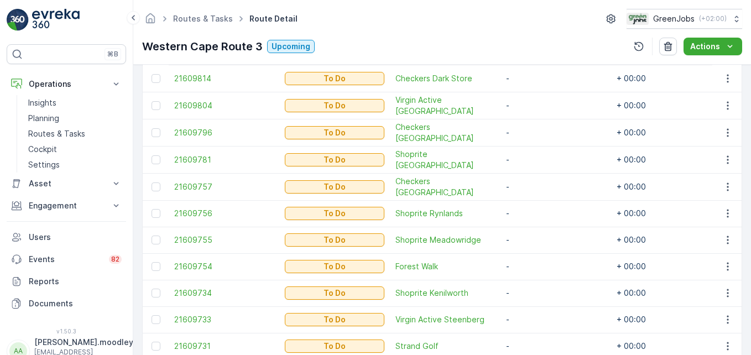
scroll to position [390, 0]
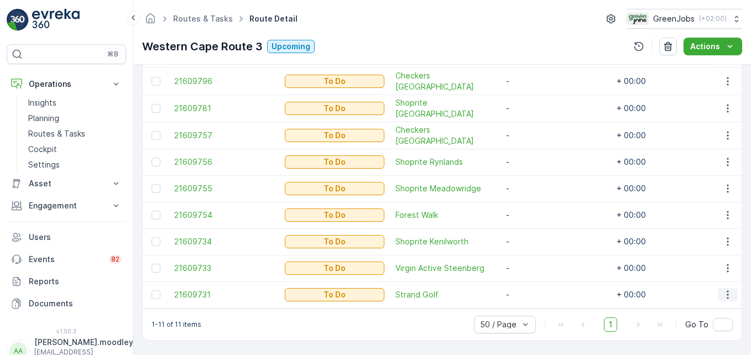
click at [537, 289] on icon "button" at bounding box center [728, 294] width 11 height 11
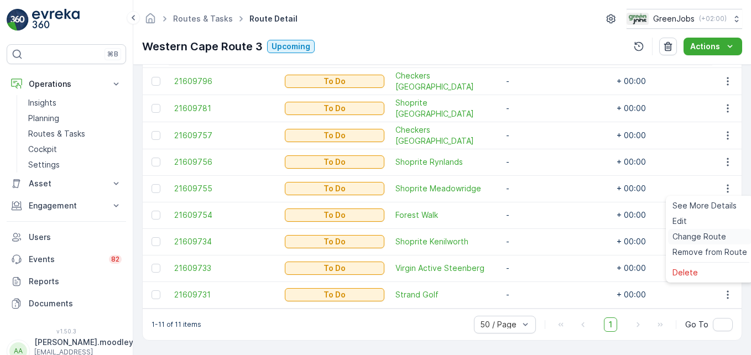
click at [537, 234] on span "Change Route" at bounding box center [700, 236] width 54 height 11
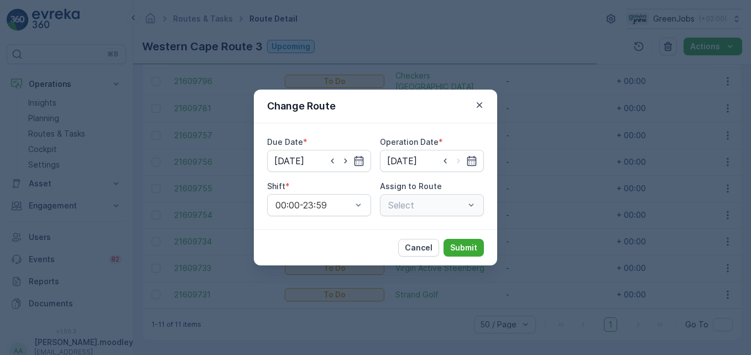
type input "[DATE]"
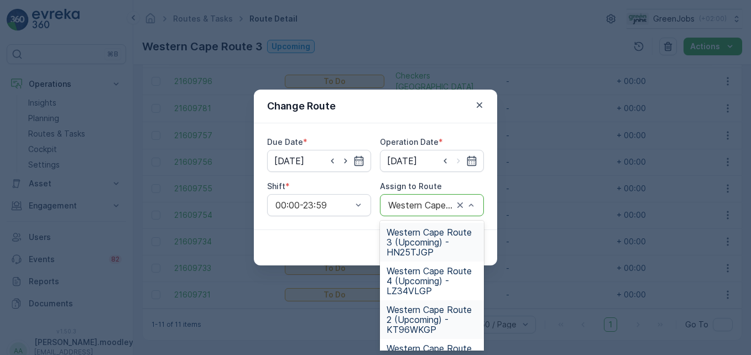
click at [418, 323] on span "Western Cape Route 2 (Upcoming) - KT96WKGP" at bounding box center [432, 320] width 91 height 30
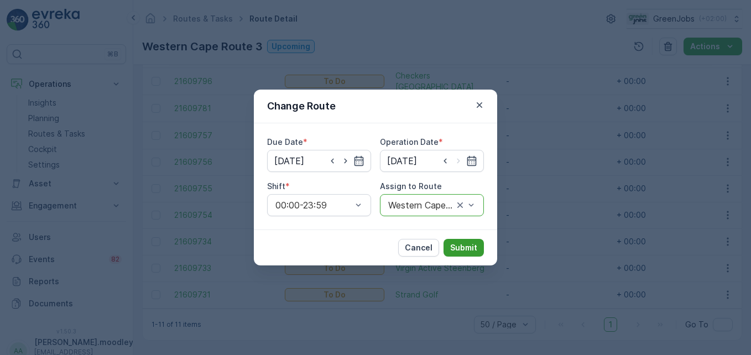
click at [461, 245] on p "Submit" at bounding box center [463, 247] width 27 height 11
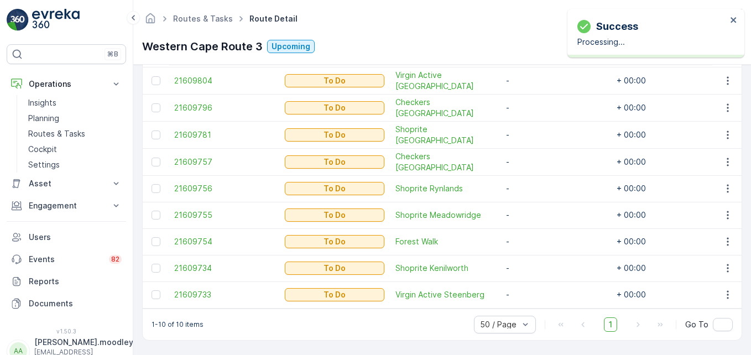
scroll to position [363, 0]
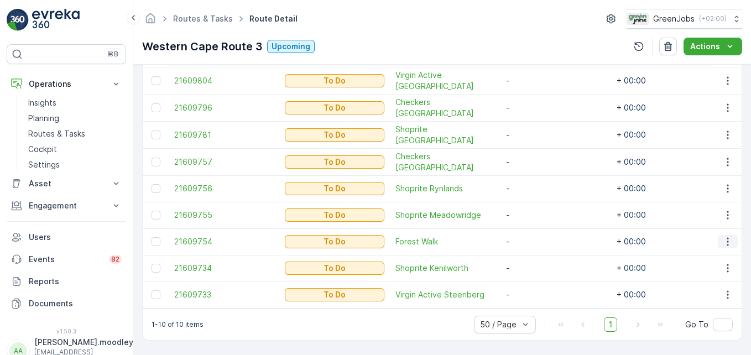
click at [537, 236] on icon "button" at bounding box center [728, 241] width 11 height 11
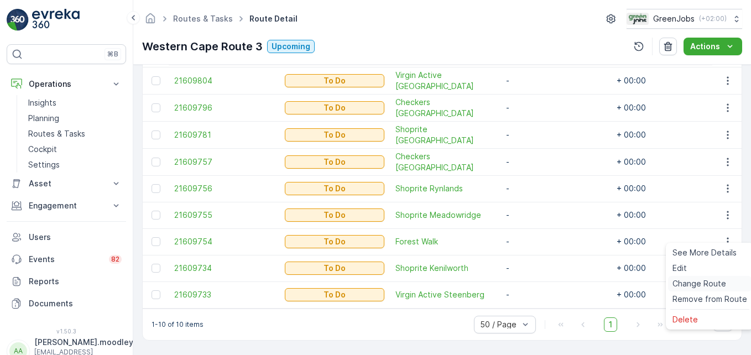
click at [537, 284] on span "Change Route" at bounding box center [700, 283] width 54 height 11
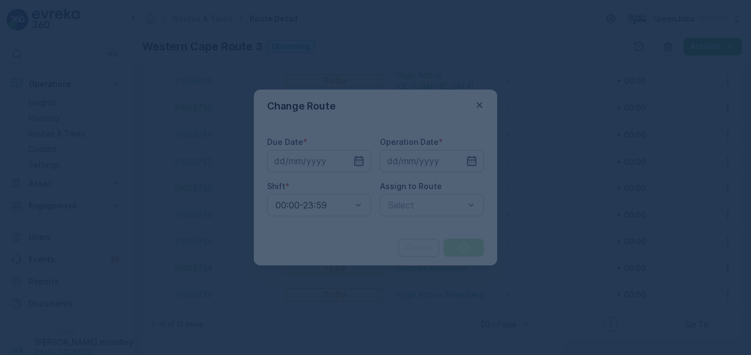
type input "[DATE]"
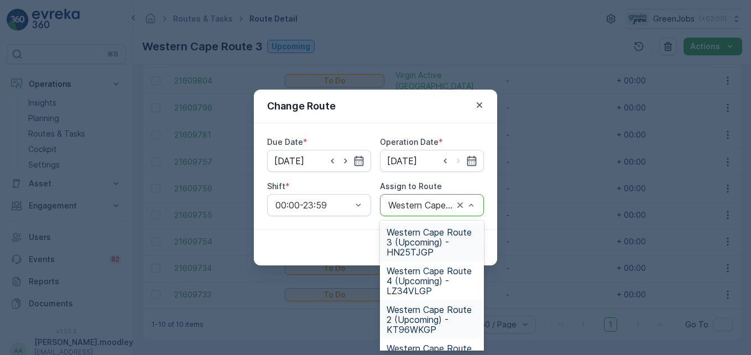
click at [413, 320] on span "Western Cape Route 2 (Upcoming) - KT96WKGP" at bounding box center [432, 320] width 91 height 30
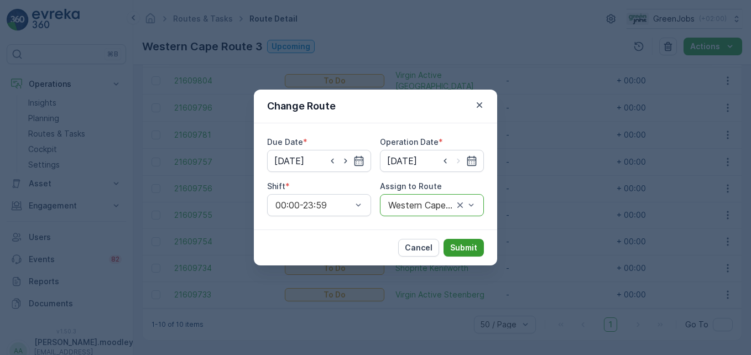
click at [465, 245] on p "Submit" at bounding box center [463, 247] width 27 height 11
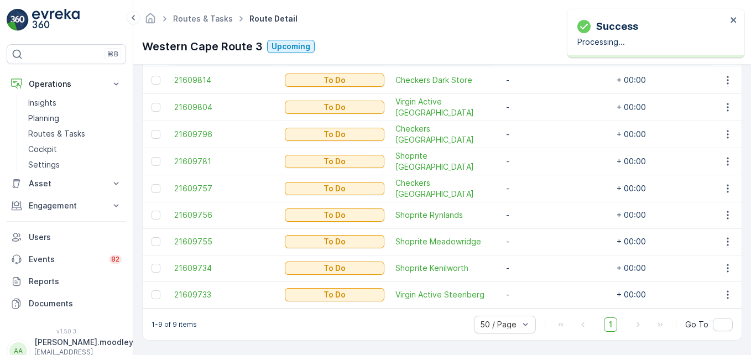
scroll to position [336, 0]
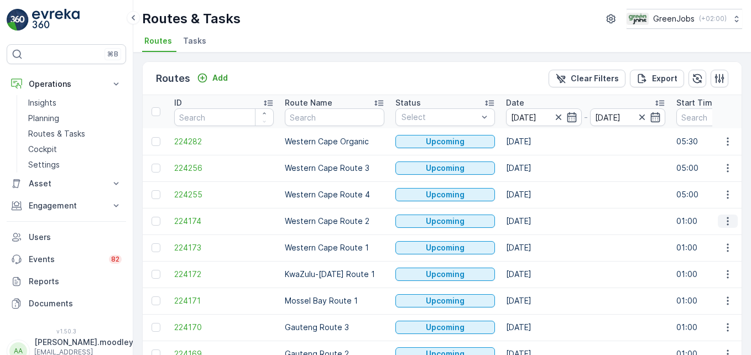
click at [537, 219] on icon "button" at bounding box center [728, 221] width 11 height 11
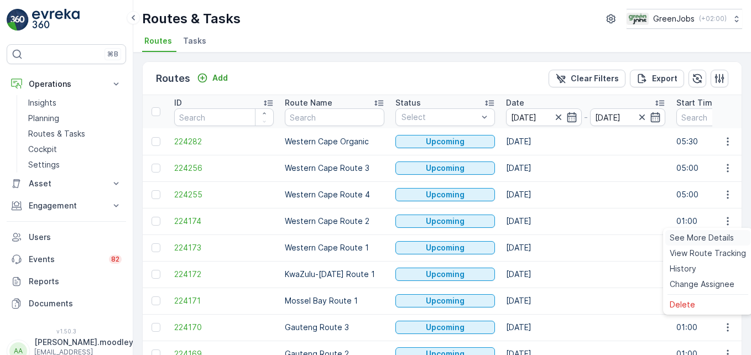
click at [537, 239] on span "See More Details" at bounding box center [702, 237] width 64 height 11
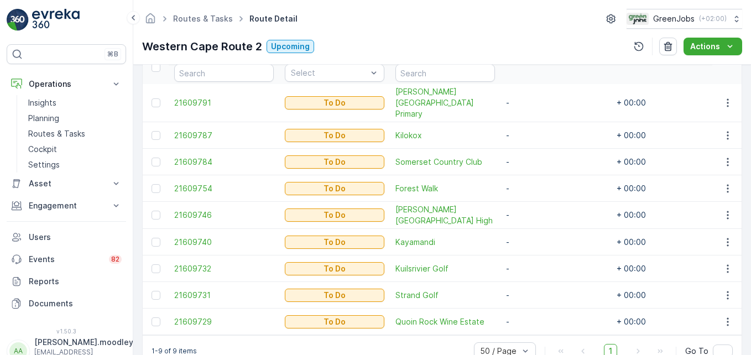
scroll to position [332, 0]
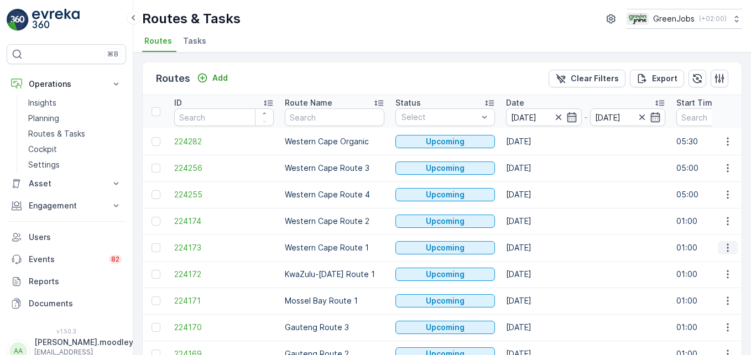
click at [537, 247] on icon "button" at bounding box center [728, 247] width 11 height 11
click at [537, 264] on span "See More Details" at bounding box center [702, 264] width 64 height 11
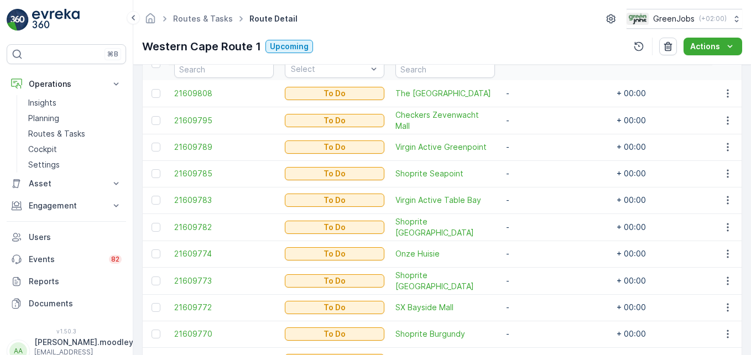
scroll to position [303, 0]
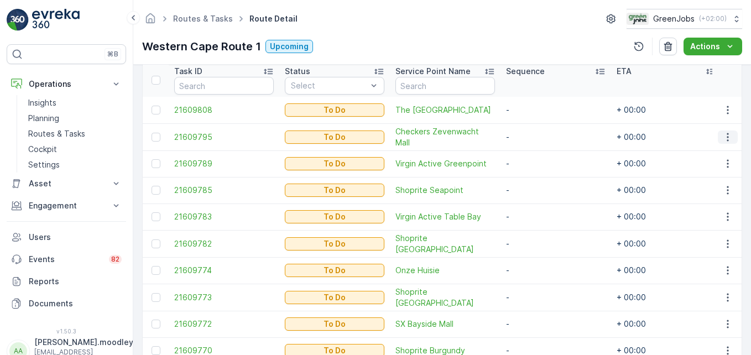
click at [537, 138] on icon "button" at bounding box center [728, 137] width 11 height 11
click at [537, 183] on span "Change Route" at bounding box center [700, 184] width 54 height 11
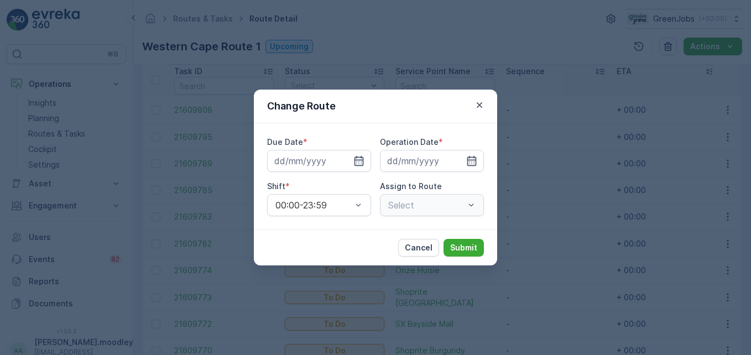
type input "[DATE]"
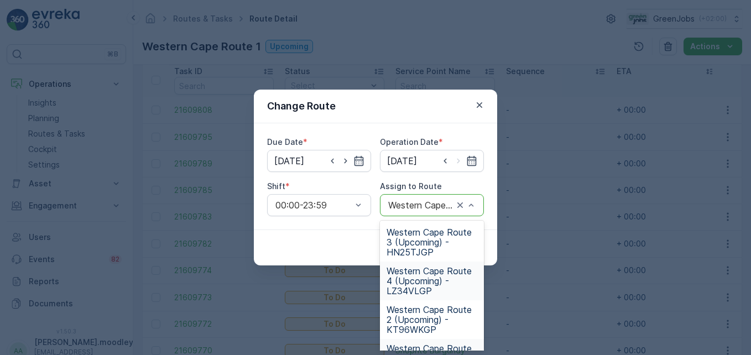
click at [432, 283] on span "Western Cape Route 4 (Upcoming) - LZ34VLGP" at bounding box center [432, 281] width 91 height 30
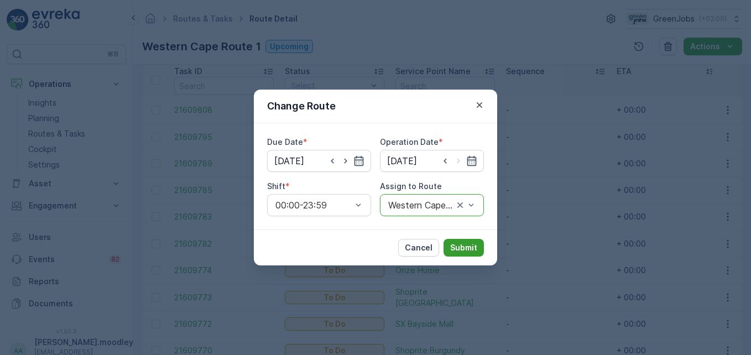
click at [470, 251] on p "Submit" at bounding box center [463, 247] width 27 height 11
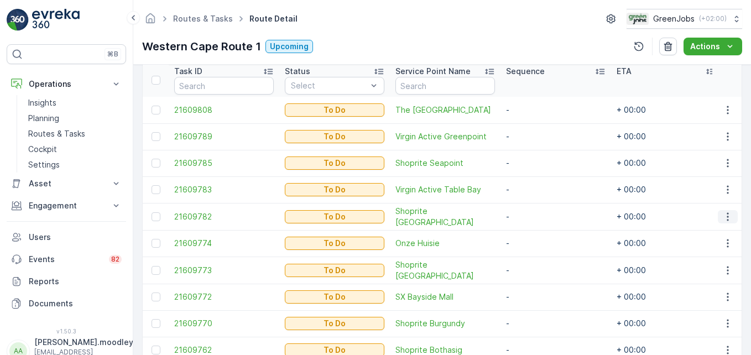
drag, startPoint x: 722, startPoint y: 213, endPoint x: 723, endPoint y: 219, distance: 5.6
click at [537, 213] on icon "button" at bounding box center [728, 216] width 11 height 11
click at [537, 264] on span "Change Route" at bounding box center [700, 263] width 54 height 11
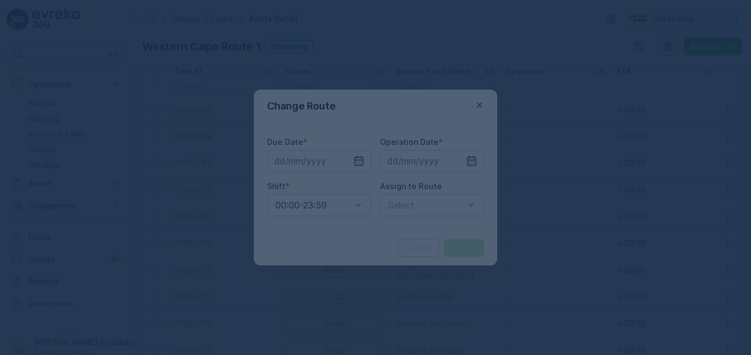
type input "[DATE]"
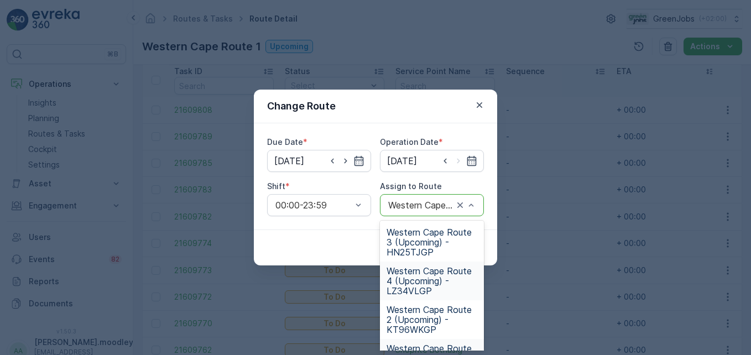
click at [423, 285] on span "Western Cape Route 4 (Upcoming) - LZ34VLGP" at bounding box center [432, 281] width 91 height 30
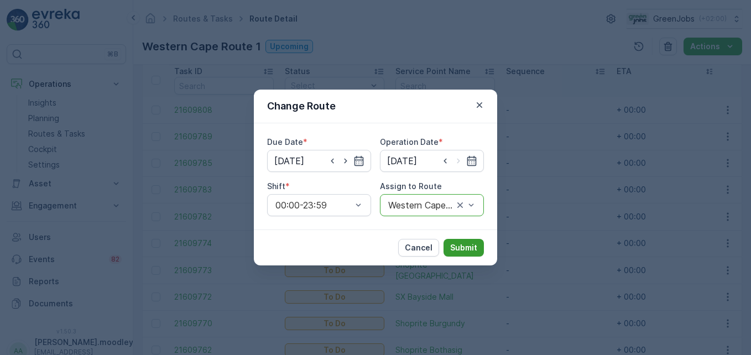
click at [468, 248] on p "Submit" at bounding box center [463, 247] width 27 height 11
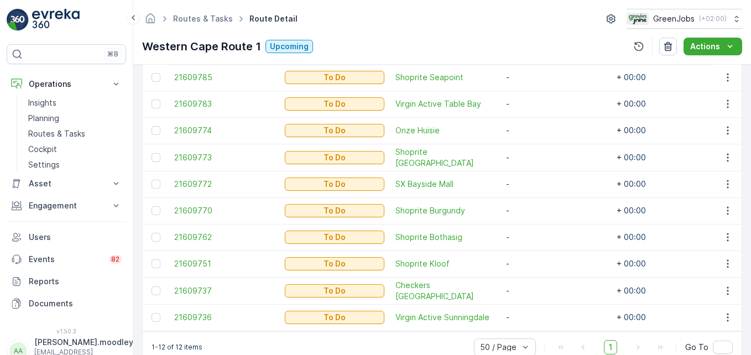
scroll to position [413, 0]
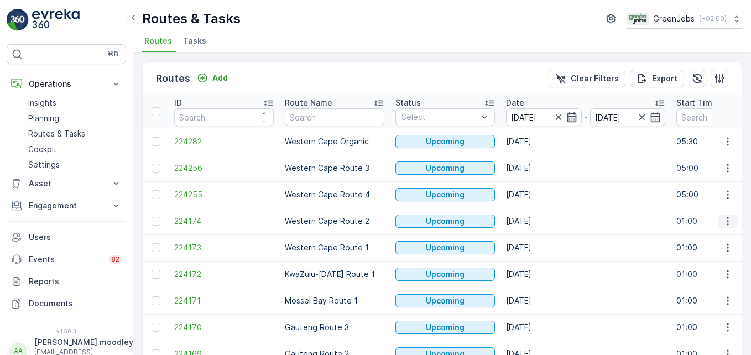
click at [537, 222] on icon "button" at bounding box center [728, 221] width 11 height 11
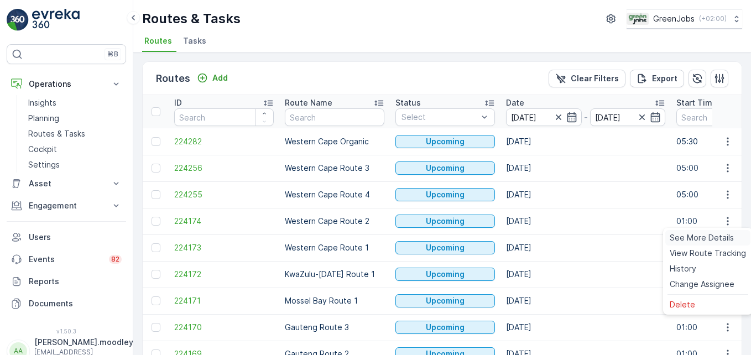
click at [537, 237] on span "See More Details" at bounding box center [702, 237] width 64 height 11
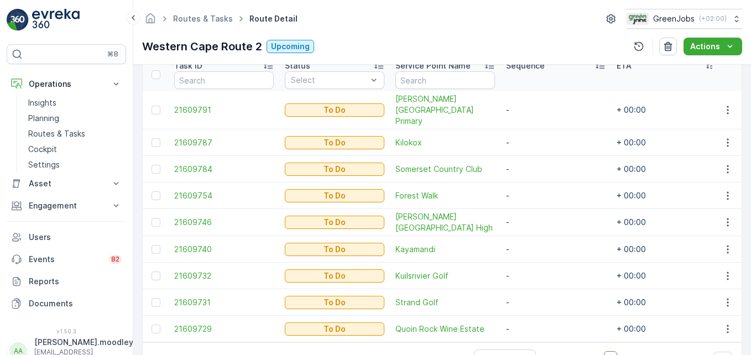
scroll to position [332, 0]
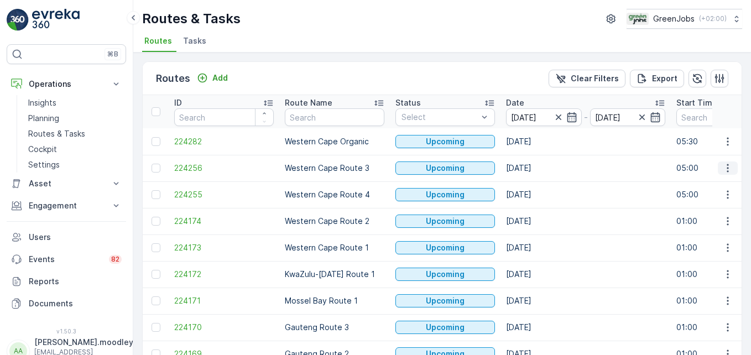
click at [537, 169] on icon "button" at bounding box center [728, 168] width 11 height 11
click at [537, 183] on span "See More Details" at bounding box center [702, 184] width 64 height 11
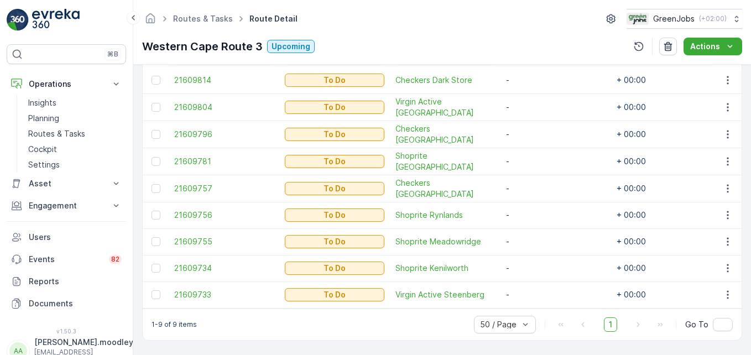
scroll to position [336, 0]
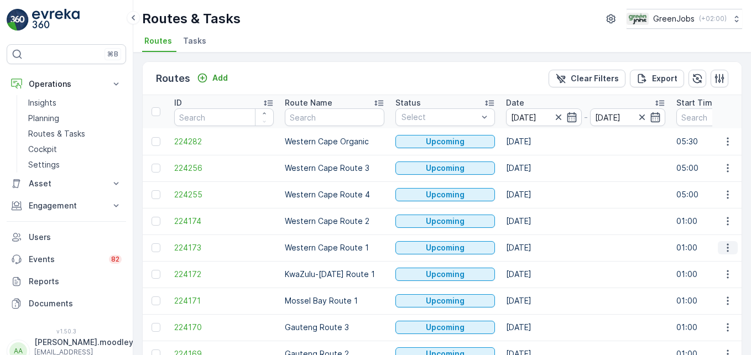
click at [537, 248] on icon "button" at bounding box center [728, 247] width 11 height 11
click at [537, 221] on icon "button" at bounding box center [728, 221] width 11 height 11
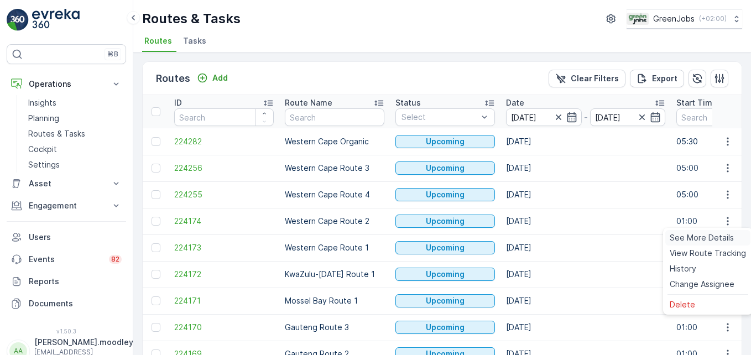
click at [537, 234] on span "See More Details" at bounding box center [702, 237] width 64 height 11
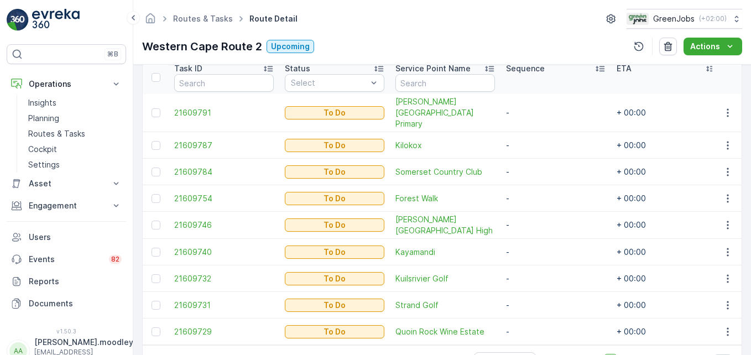
scroll to position [332, 0]
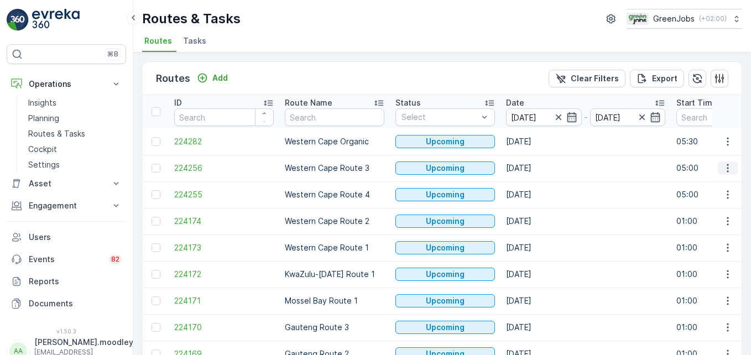
click at [537, 169] on icon "button" at bounding box center [728, 168] width 11 height 11
click at [537, 186] on span "See More Details" at bounding box center [702, 184] width 64 height 11
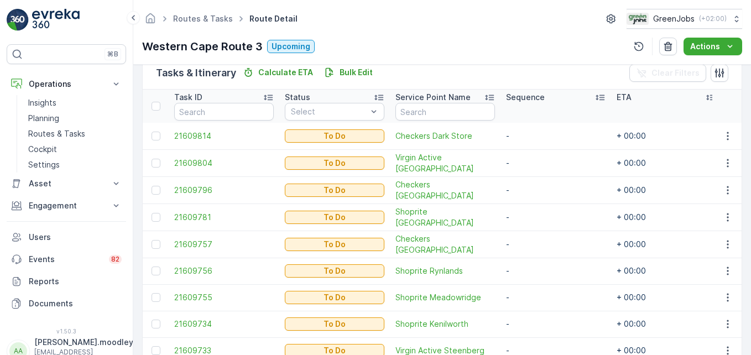
scroll to position [332, 0]
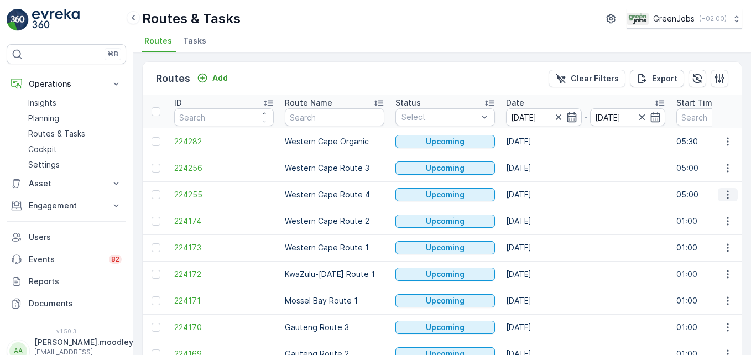
click at [537, 195] on icon "button" at bounding box center [728, 194] width 11 height 11
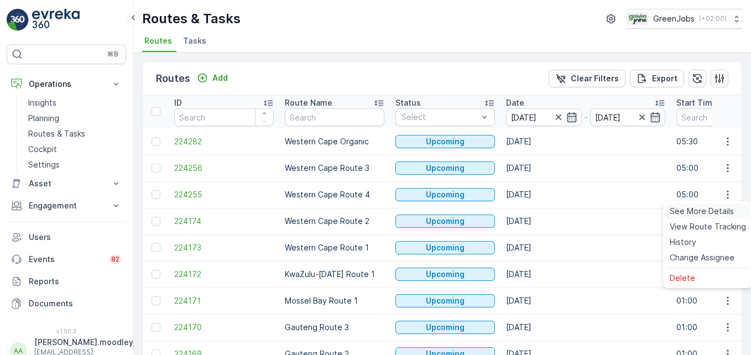
click at [537, 210] on span "See More Details" at bounding box center [702, 211] width 64 height 11
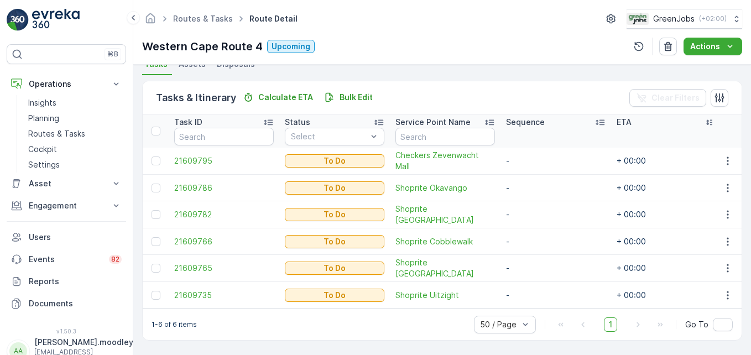
scroll to position [256, 0]
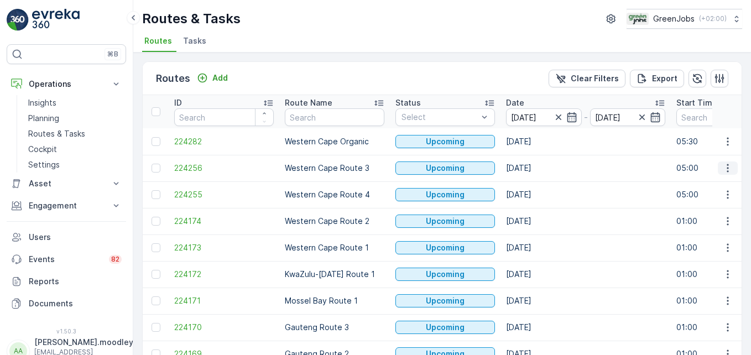
click at [537, 167] on icon "button" at bounding box center [728, 168] width 11 height 11
click at [537, 185] on span "See More Details" at bounding box center [702, 184] width 64 height 11
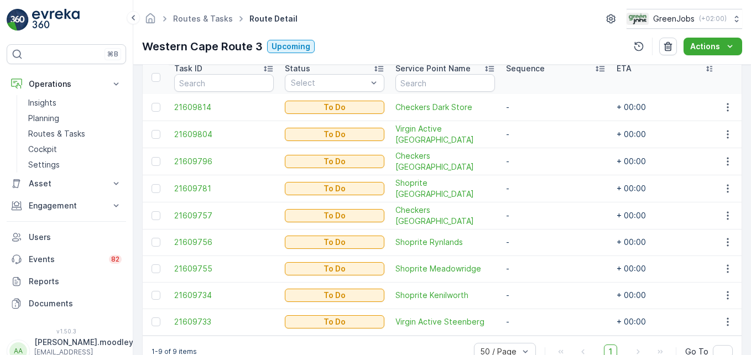
scroll to position [281, 0]
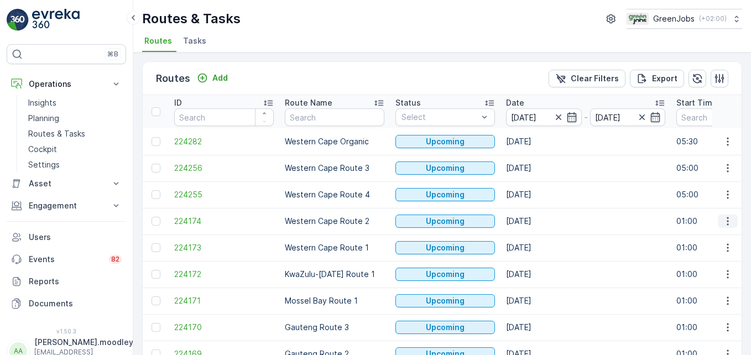
click at [537, 221] on button "button" at bounding box center [728, 221] width 20 height 13
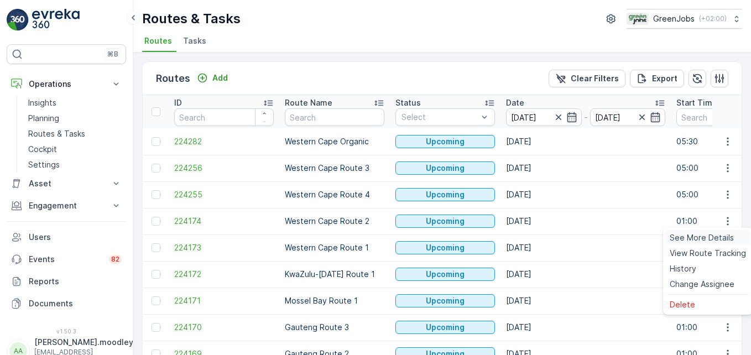
click at [537, 238] on span "See More Details" at bounding box center [702, 237] width 64 height 11
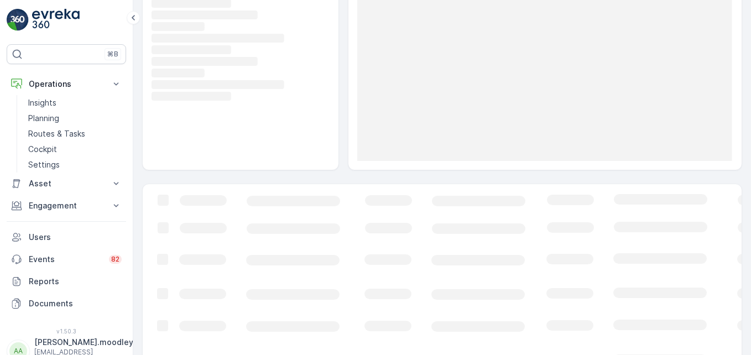
scroll to position [111, 0]
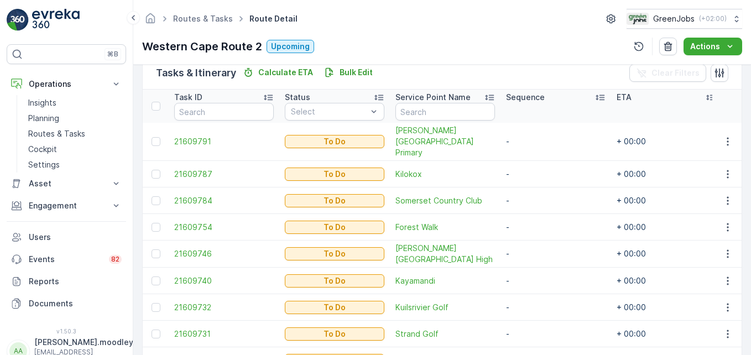
scroll to position [332, 0]
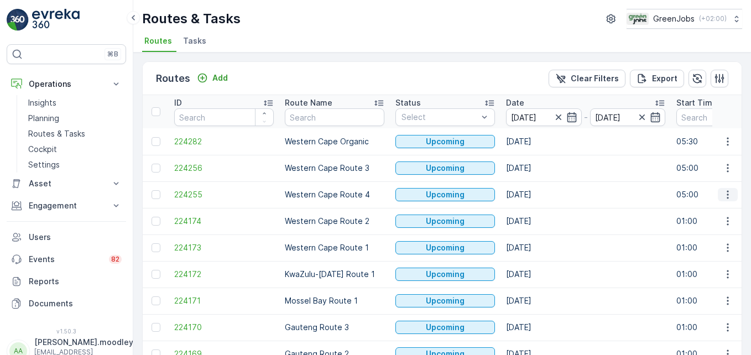
click at [537, 193] on icon "button" at bounding box center [728, 194] width 11 height 11
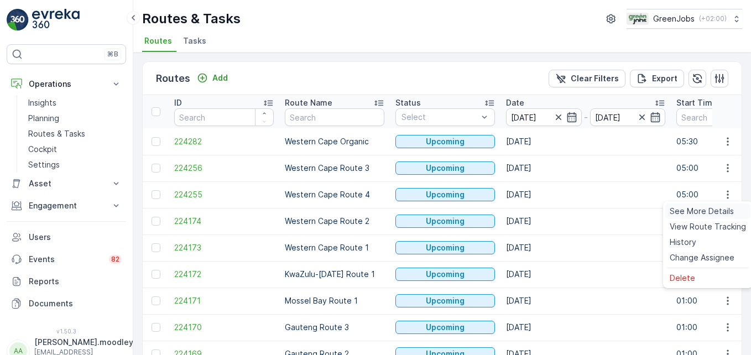
click at [537, 209] on span "See More Details" at bounding box center [702, 211] width 64 height 11
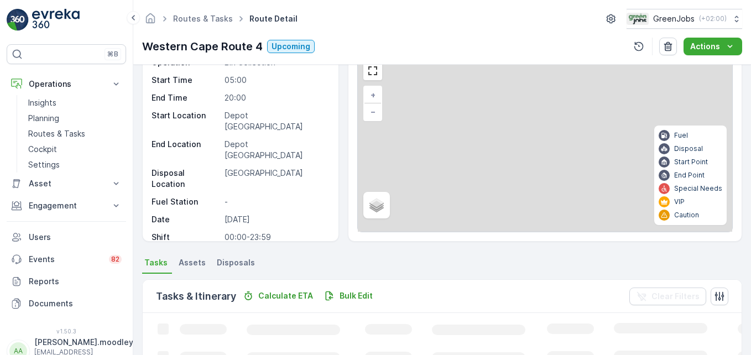
scroll to position [221, 0]
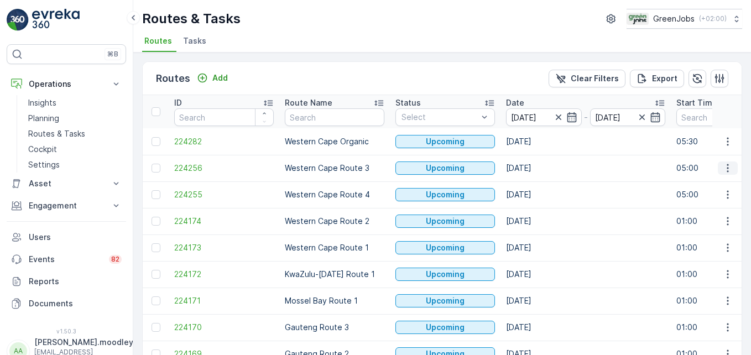
click at [537, 167] on icon "button" at bounding box center [728, 168] width 11 height 11
click at [537, 188] on td "[DATE]" at bounding box center [586, 194] width 170 height 27
click at [537, 220] on icon "button" at bounding box center [728, 221] width 11 height 11
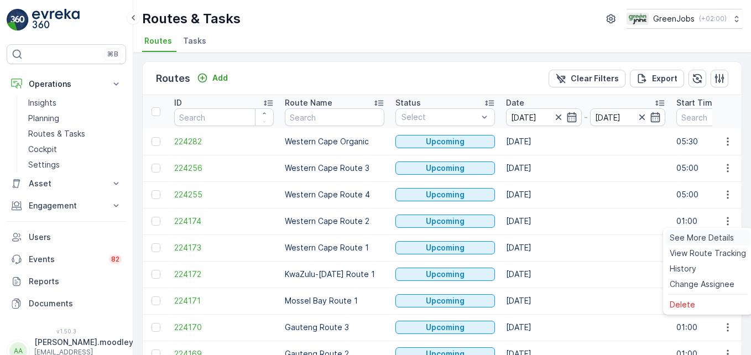
click at [537, 238] on span "See More Details" at bounding box center [702, 237] width 64 height 11
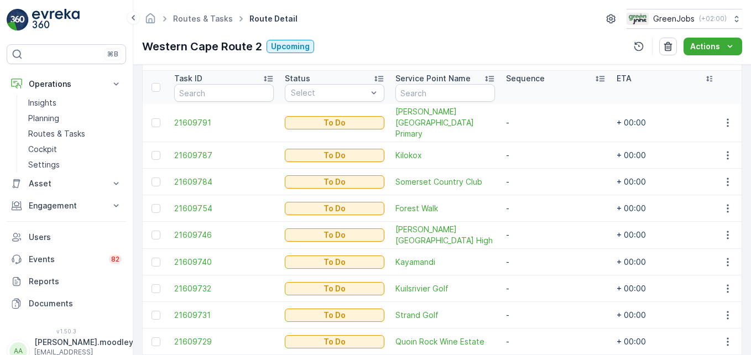
scroll to position [281, 0]
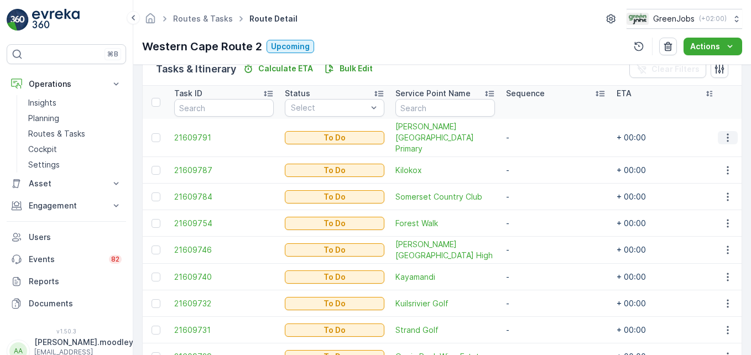
click at [537, 132] on icon "button" at bounding box center [728, 137] width 11 height 11
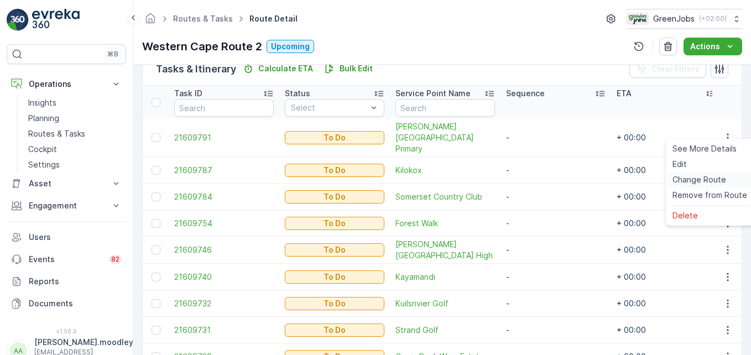
click at [537, 181] on span "Change Route" at bounding box center [700, 179] width 54 height 11
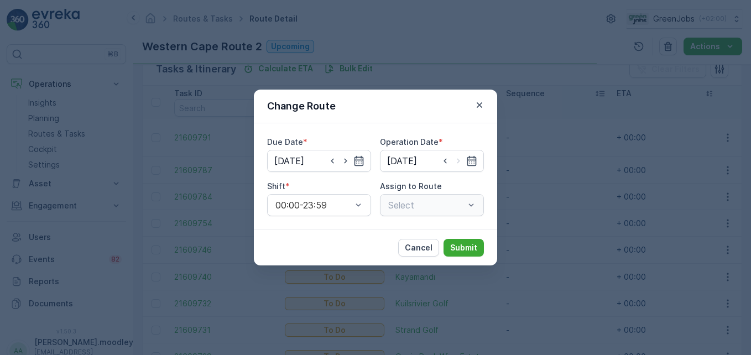
type input "[DATE]"
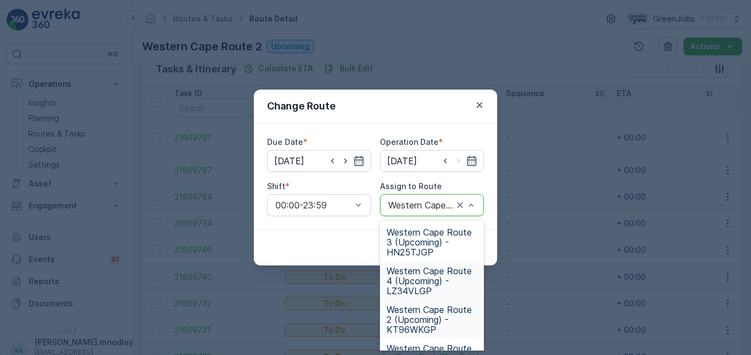
click at [420, 283] on span "Western Cape Route 4 (Upcoming) - LZ34VLGP" at bounding box center [432, 281] width 91 height 30
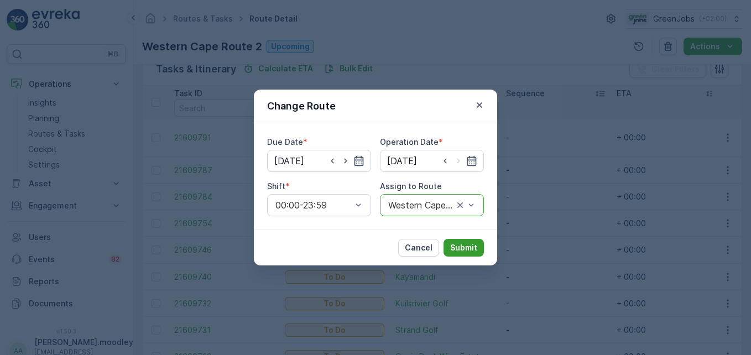
click at [467, 251] on p "Submit" at bounding box center [463, 247] width 27 height 11
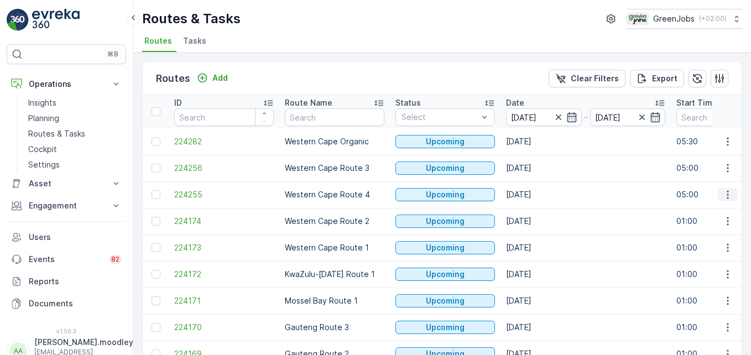
click at [537, 200] on icon "button" at bounding box center [728, 194] width 11 height 11
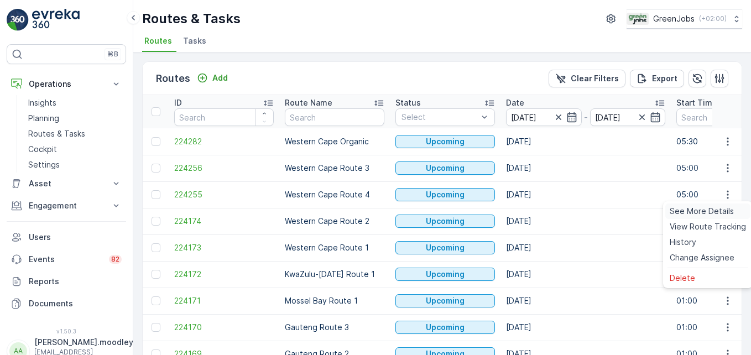
click at [537, 210] on span "See More Details" at bounding box center [702, 211] width 64 height 11
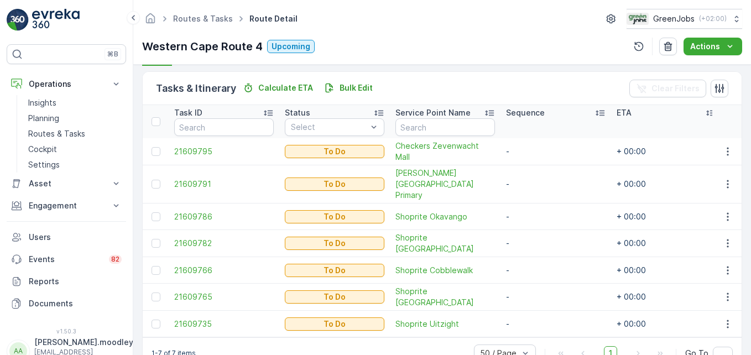
scroll to position [277, 0]
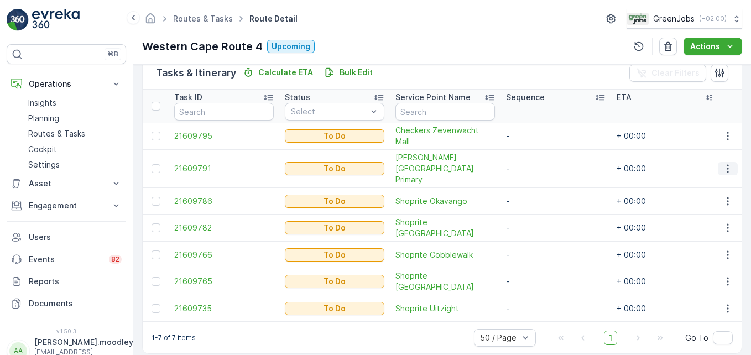
click at [537, 162] on button "button" at bounding box center [728, 168] width 20 height 13
click at [537, 211] on span "Change Route" at bounding box center [700, 210] width 54 height 11
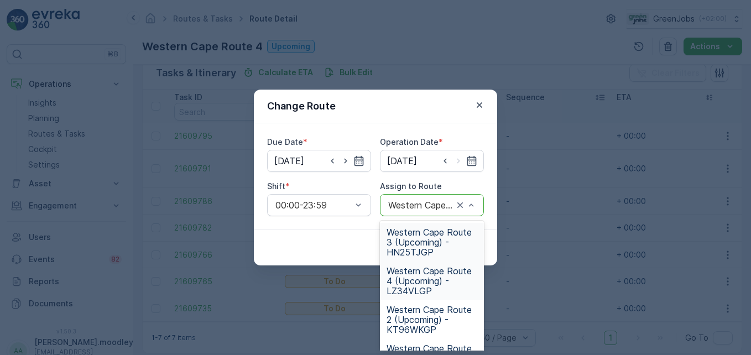
click at [415, 246] on span "Western Cape Route 3 (Upcoming) - HN25TJGP" at bounding box center [432, 242] width 91 height 30
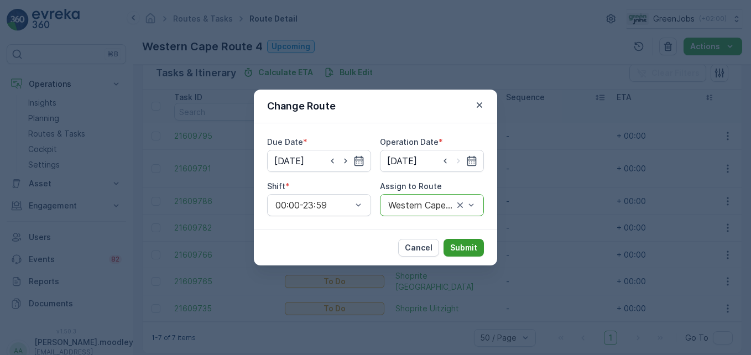
click at [463, 248] on p "Submit" at bounding box center [463, 247] width 27 height 11
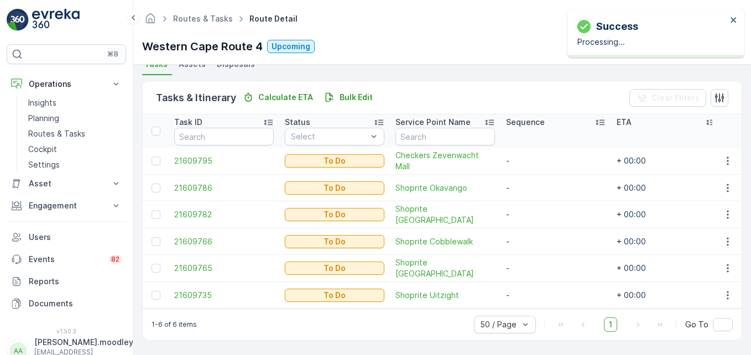
scroll to position [256, 0]
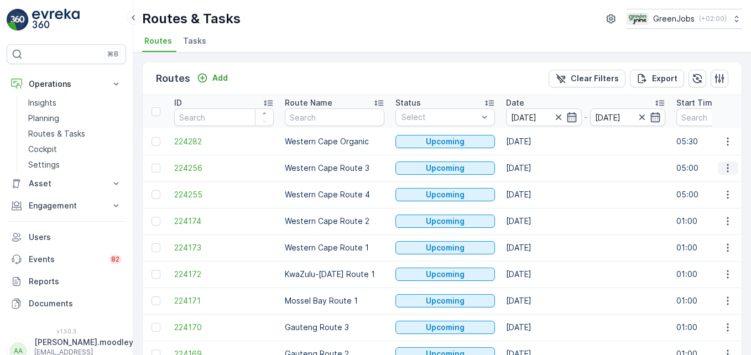
click at [537, 169] on icon "button" at bounding box center [728, 168] width 11 height 11
click at [537, 188] on span "See More Details" at bounding box center [702, 184] width 64 height 11
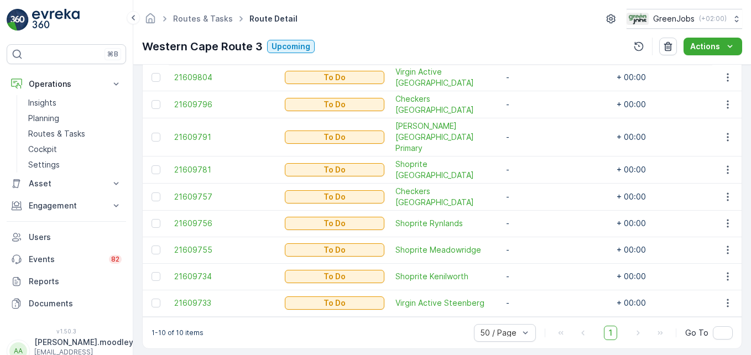
scroll to position [363, 0]
click at [537, 131] on icon "button" at bounding box center [728, 136] width 11 height 11
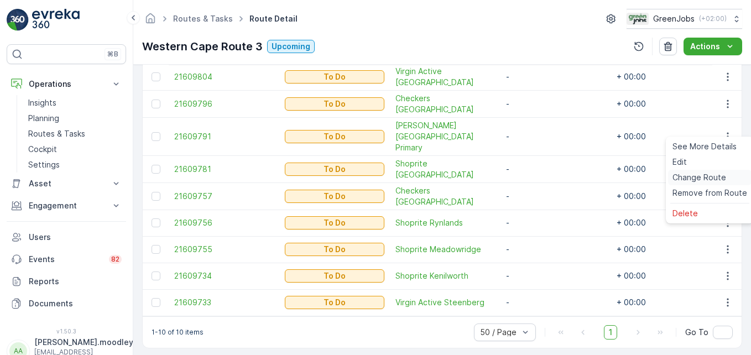
click at [537, 179] on span "Change Route" at bounding box center [700, 177] width 54 height 11
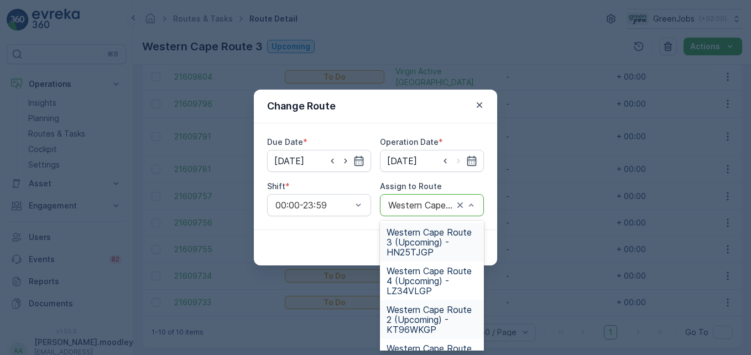
click at [417, 316] on span "Western Cape Route 2 (Upcoming) - KT96WKGP" at bounding box center [432, 320] width 91 height 30
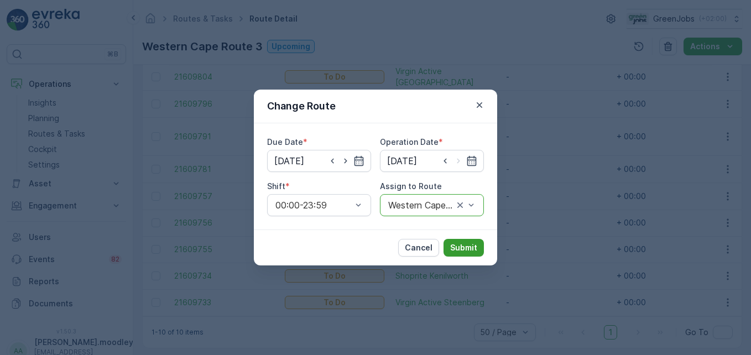
click at [470, 250] on p "Submit" at bounding box center [463, 247] width 27 height 11
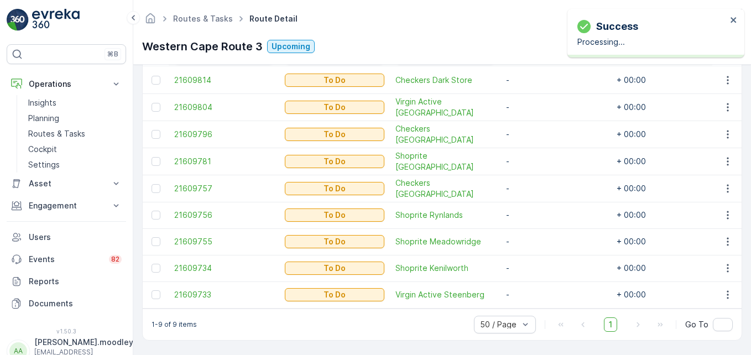
scroll to position [336, 0]
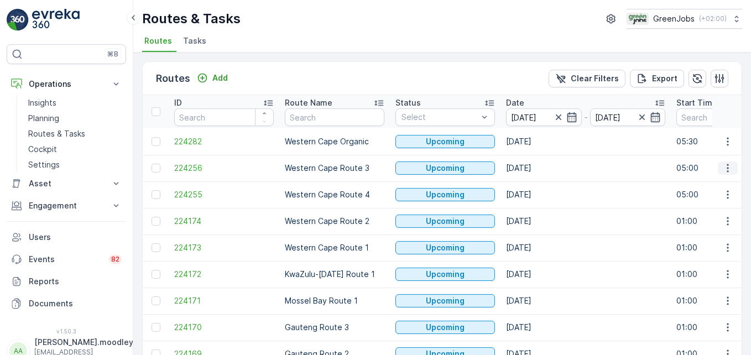
click at [537, 164] on icon "button" at bounding box center [728, 168] width 11 height 11
click at [537, 181] on span "See More Details" at bounding box center [702, 184] width 64 height 11
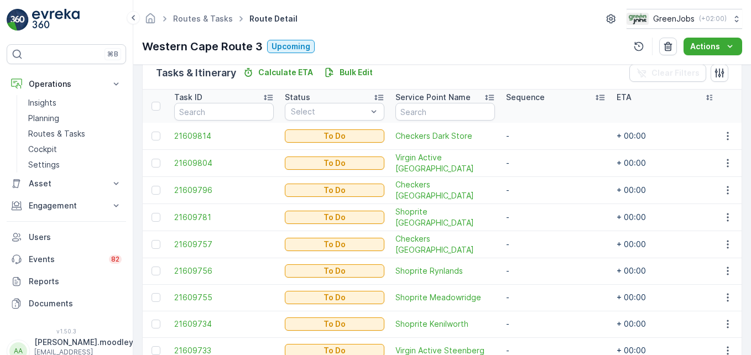
scroll to position [332, 0]
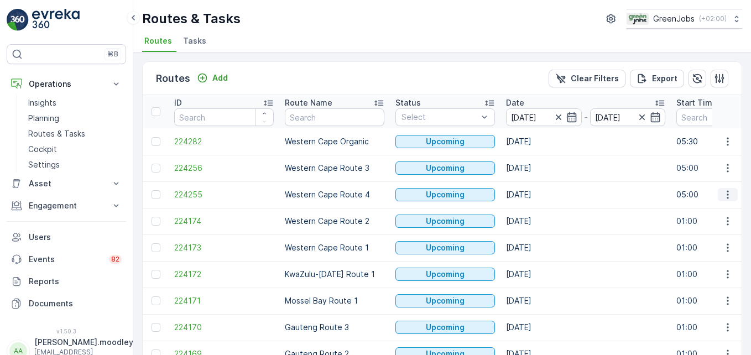
click at [537, 196] on icon "button" at bounding box center [728, 194] width 11 height 11
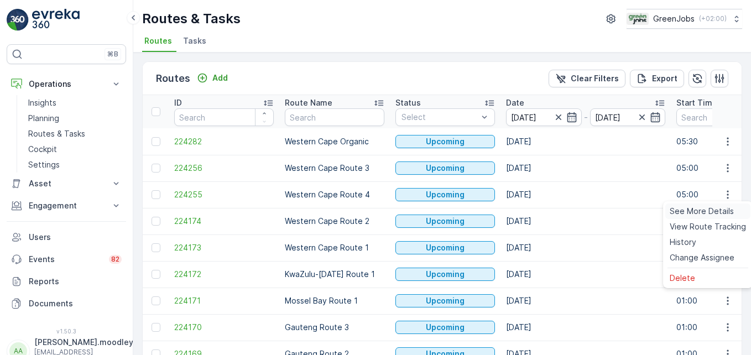
click at [537, 212] on span "See More Details" at bounding box center [702, 211] width 64 height 11
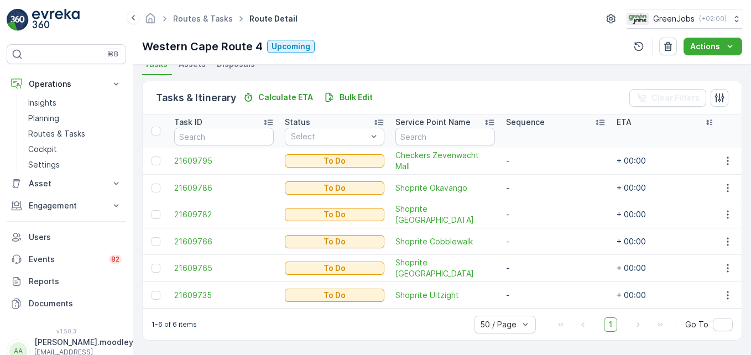
scroll to position [256, 0]
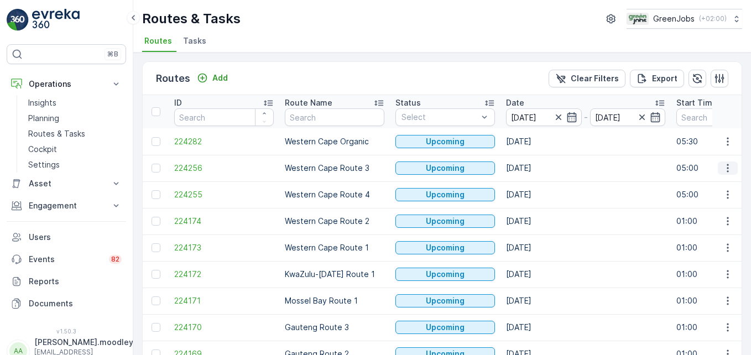
drag, startPoint x: 725, startPoint y: 165, endPoint x: 728, endPoint y: 172, distance: 6.7
click at [537, 165] on icon "button" at bounding box center [728, 168] width 2 height 8
click at [537, 184] on span "See More Details" at bounding box center [702, 184] width 64 height 11
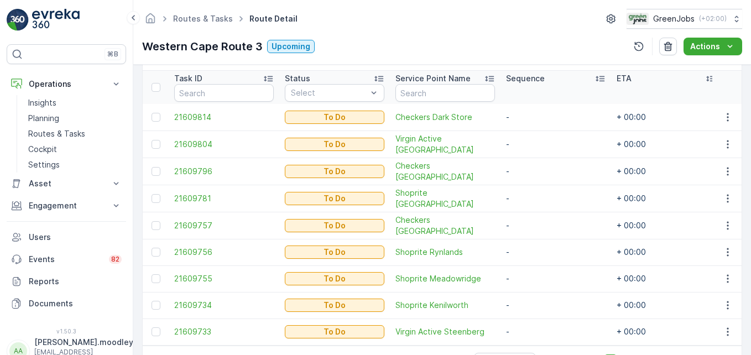
scroll to position [271, 0]
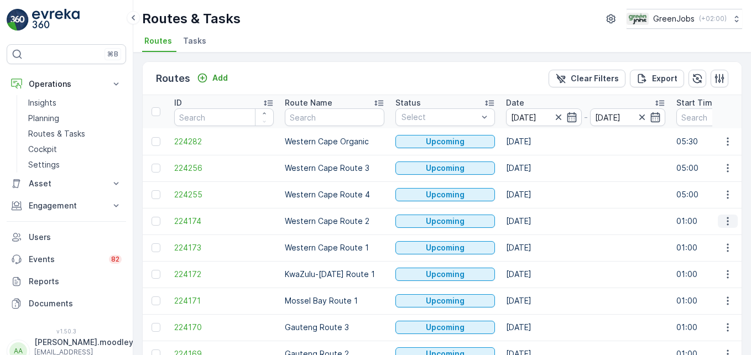
click at [537, 220] on icon "button" at bounding box center [728, 221] width 11 height 11
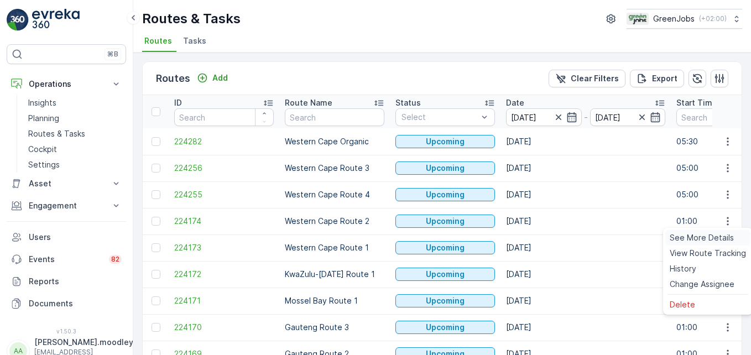
click at [537, 239] on span "See More Details" at bounding box center [702, 237] width 64 height 11
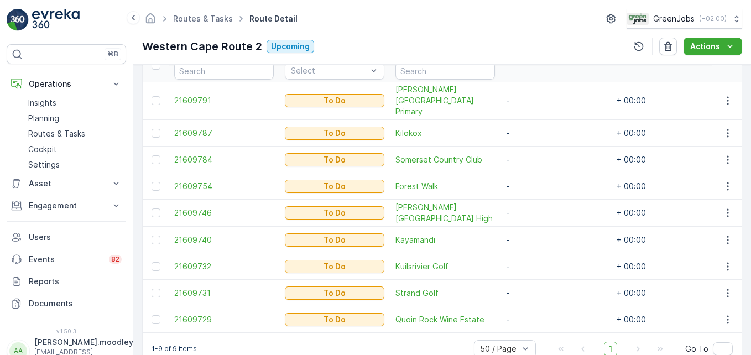
scroll to position [336, 0]
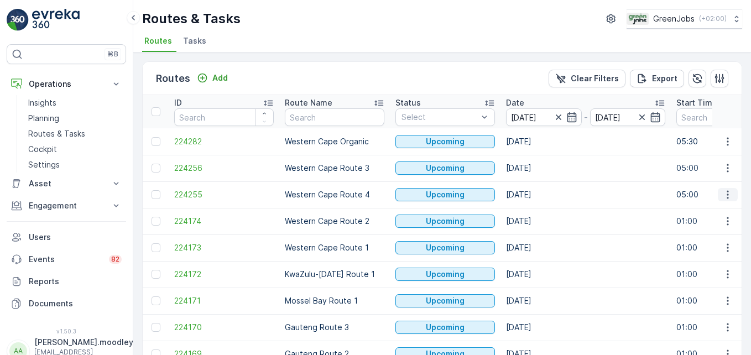
click at [537, 193] on icon "button" at bounding box center [728, 194] width 11 height 11
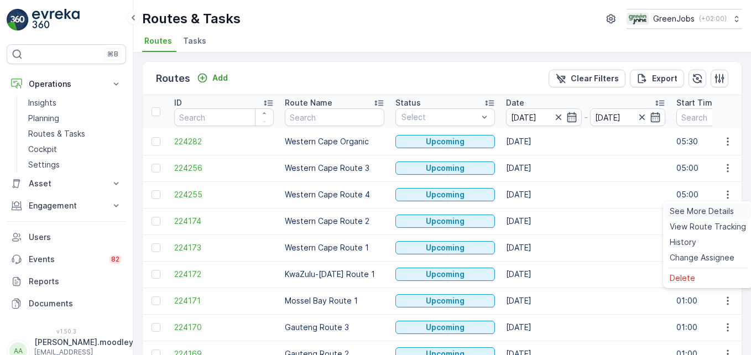
click at [537, 210] on span "See More Details" at bounding box center [702, 211] width 64 height 11
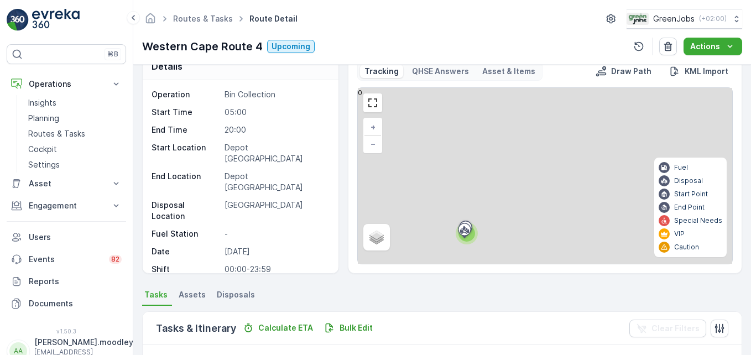
scroll to position [216, 0]
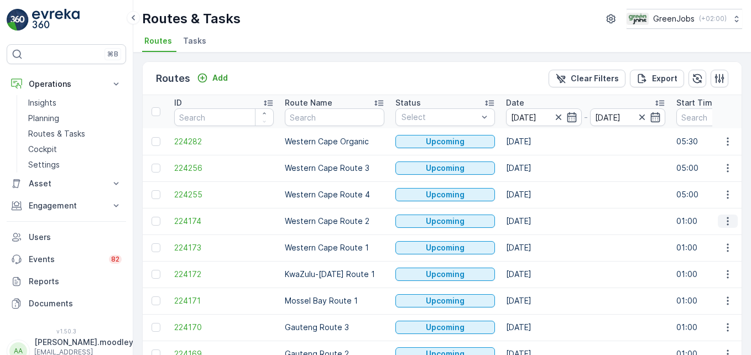
click at [537, 219] on icon "button" at bounding box center [728, 221] width 11 height 11
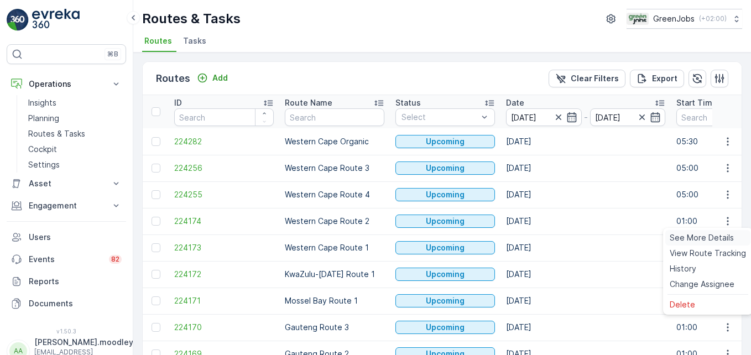
click at [537, 237] on span "See More Details" at bounding box center [702, 237] width 64 height 11
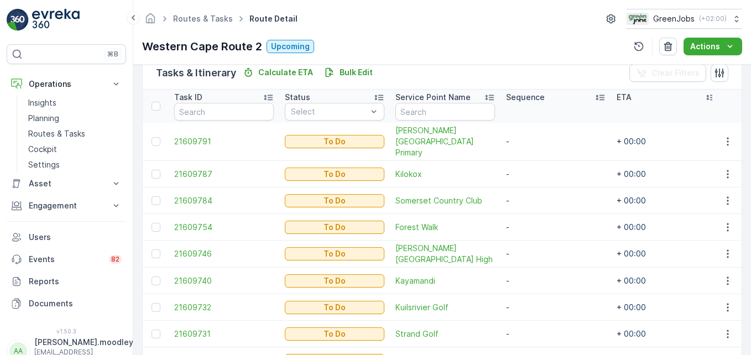
scroll to position [336, 0]
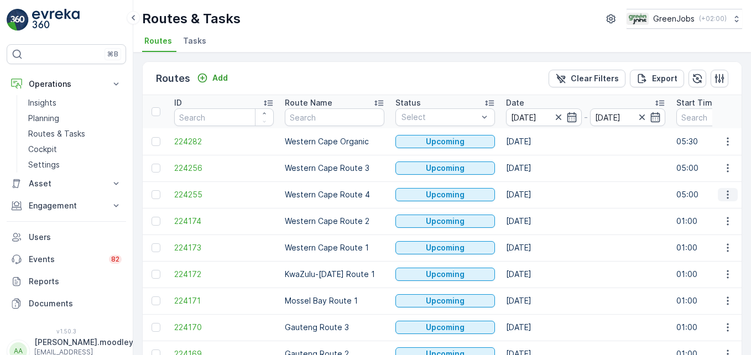
click at [537, 196] on icon "button" at bounding box center [728, 194] width 11 height 11
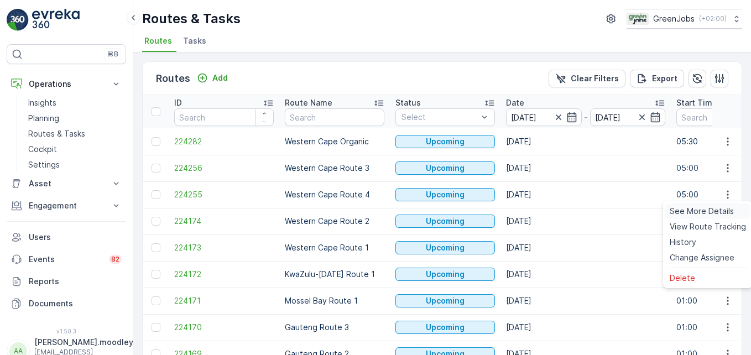
click at [537, 212] on span "See More Details" at bounding box center [702, 211] width 64 height 11
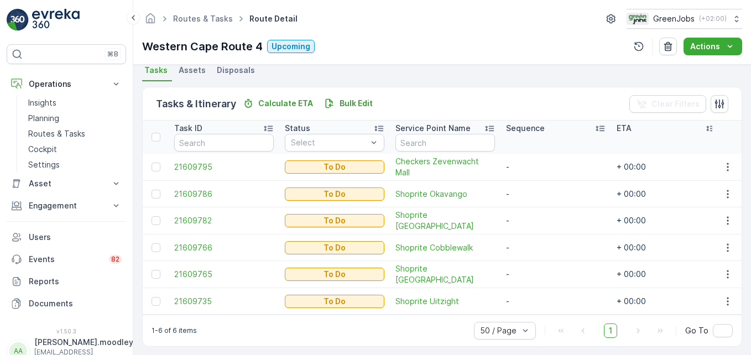
scroll to position [256, 0]
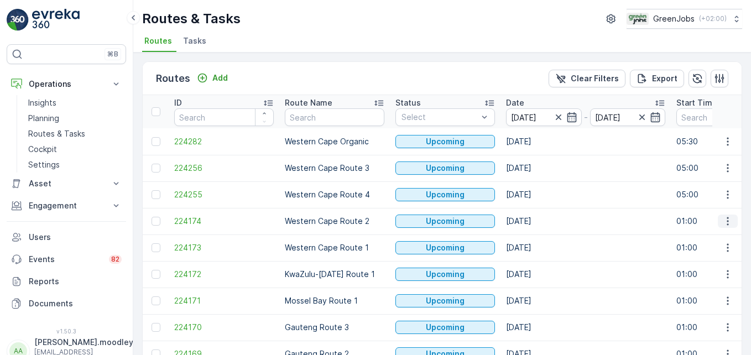
click at [537, 221] on icon "button" at bounding box center [728, 221] width 11 height 11
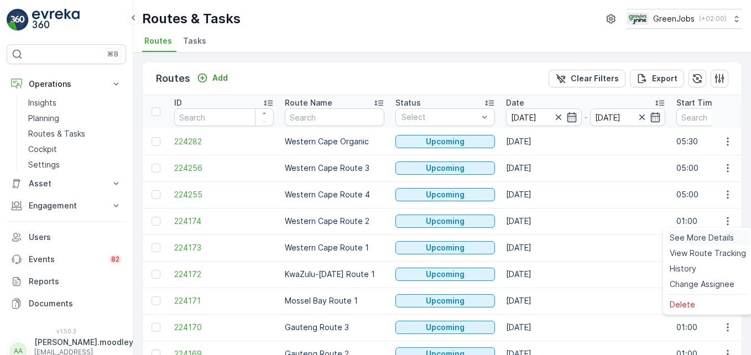
click at [537, 238] on span "See More Details" at bounding box center [702, 237] width 64 height 11
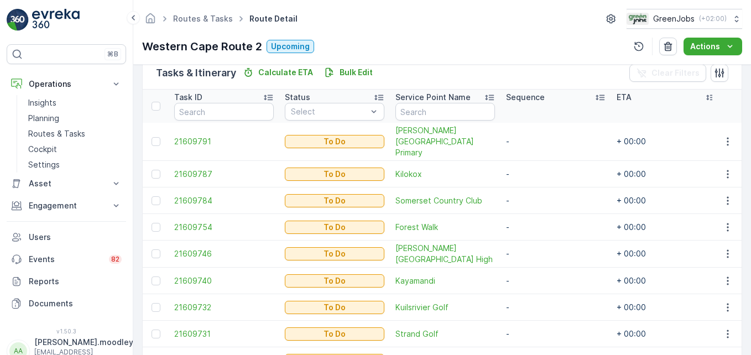
scroll to position [336, 0]
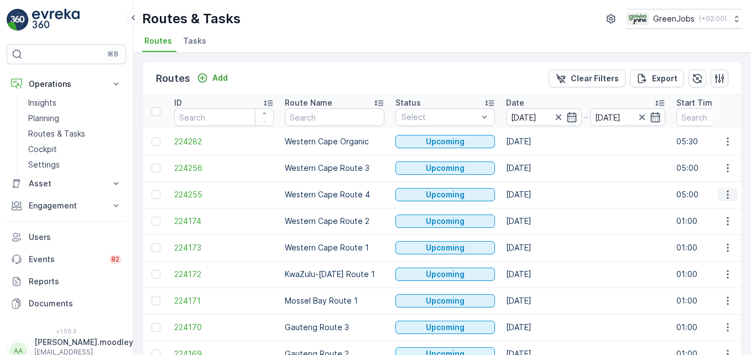
click at [537, 194] on icon "button" at bounding box center [728, 194] width 11 height 11
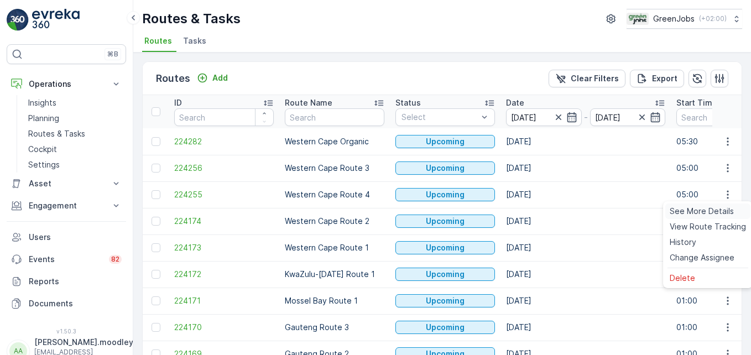
click at [537, 211] on span "See More Details" at bounding box center [702, 211] width 64 height 11
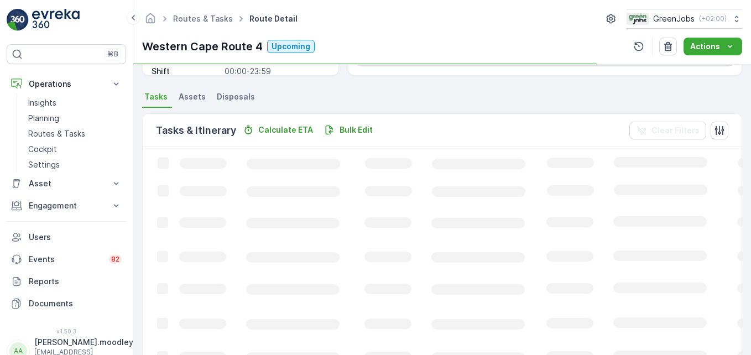
scroll to position [221, 0]
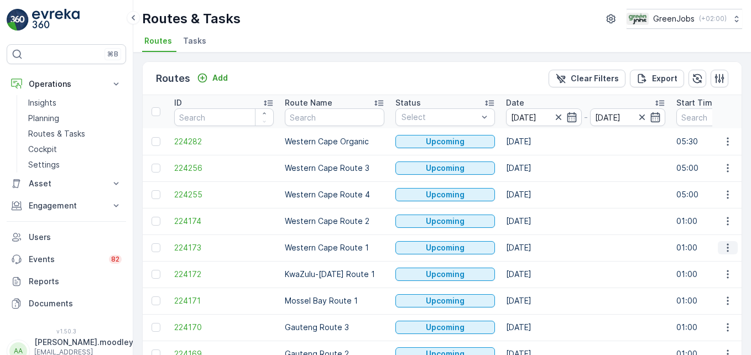
click at [537, 247] on icon "button" at bounding box center [728, 247] width 11 height 11
click at [537, 265] on span "See More Details" at bounding box center [702, 264] width 64 height 11
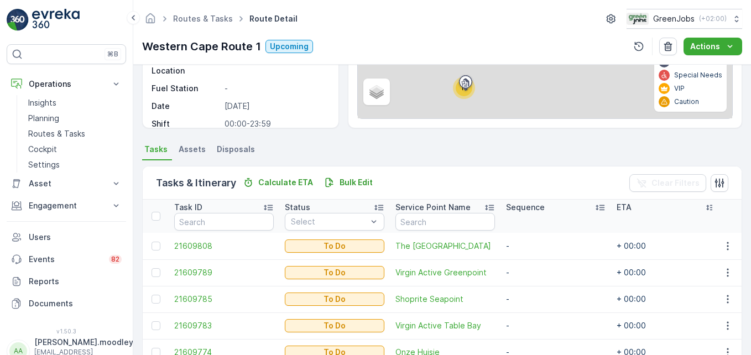
scroll to position [166, 0]
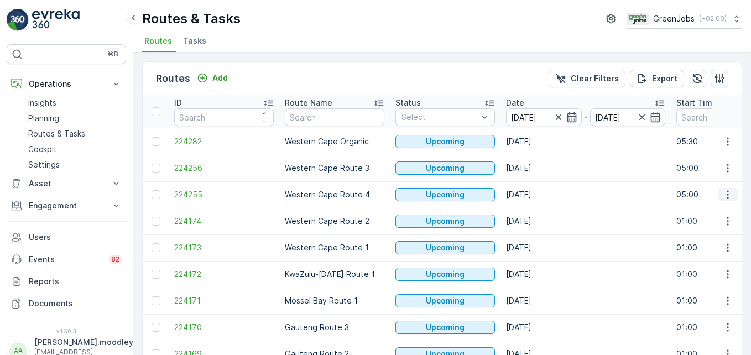
click at [537, 195] on button "button" at bounding box center [728, 194] width 20 height 13
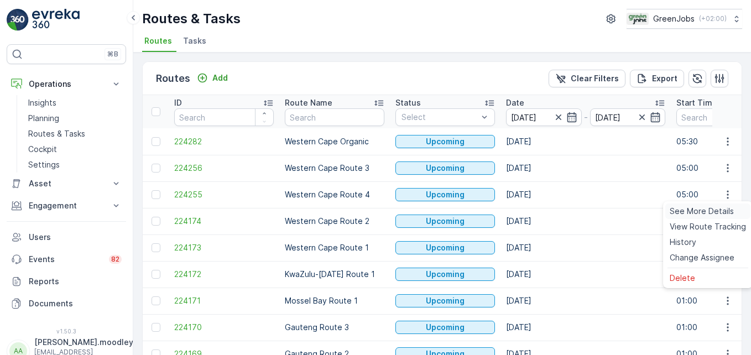
click at [537, 214] on span "See More Details" at bounding box center [702, 211] width 64 height 11
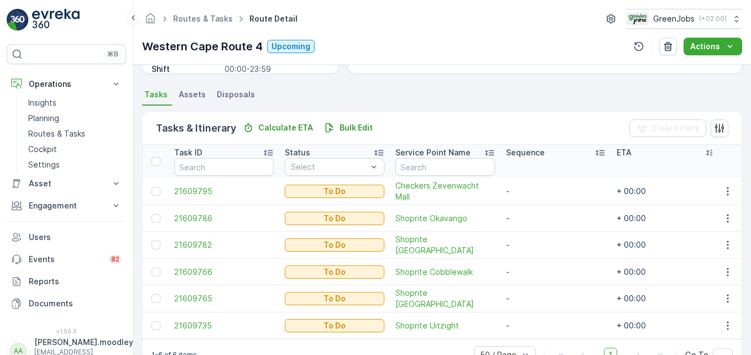
scroll to position [256, 0]
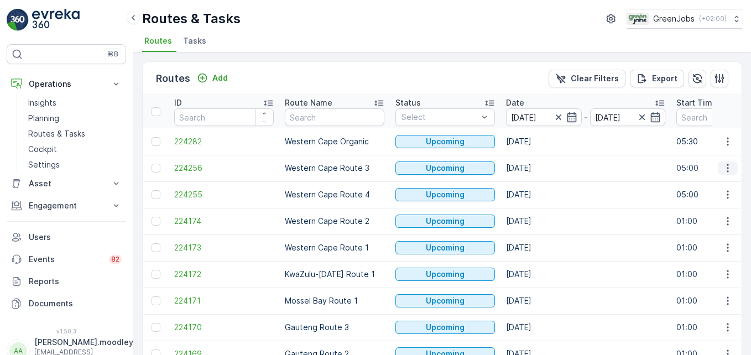
click at [537, 169] on icon "button" at bounding box center [728, 168] width 2 height 8
click at [537, 185] on span "See More Details" at bounding box center [702, 184] width 64 height 11
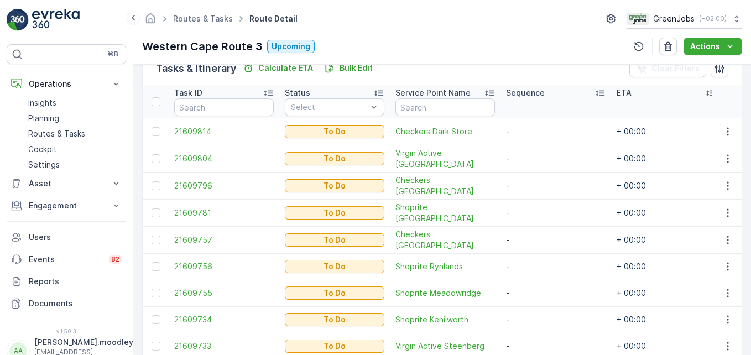
scroll to position [336, 0]
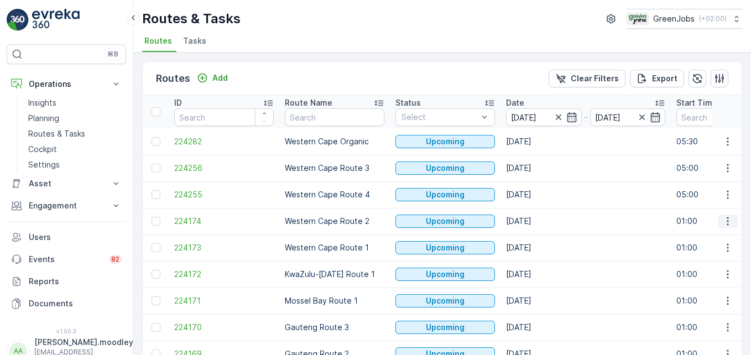
click at [537, 222] on icon "button" at bounding box center [728, 221] width 11 height 11
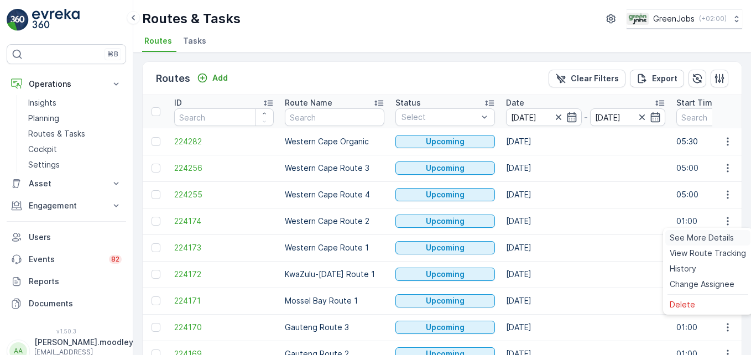
click at [537, 237] on span "See More Details" at bounding box center [702, 237] width 64 height 11
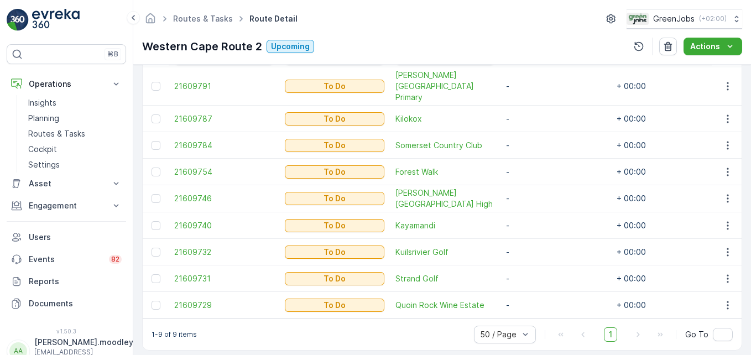
scroll to position [336, 0]
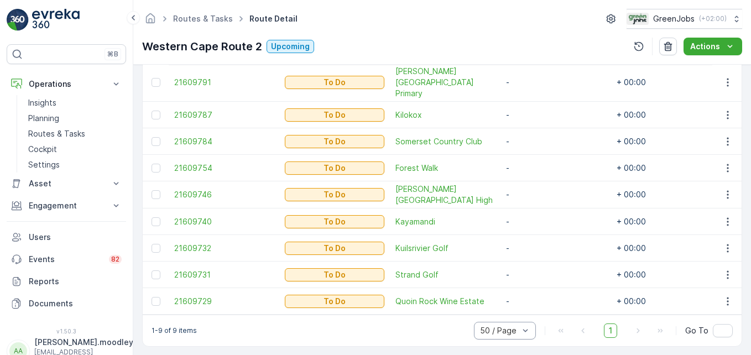
click at [477, 322] on div "50 / Page" at bounding box center [505, 331] width 62 height 18
